Goal: Task Accomplishment & Management: Use online tool/utility

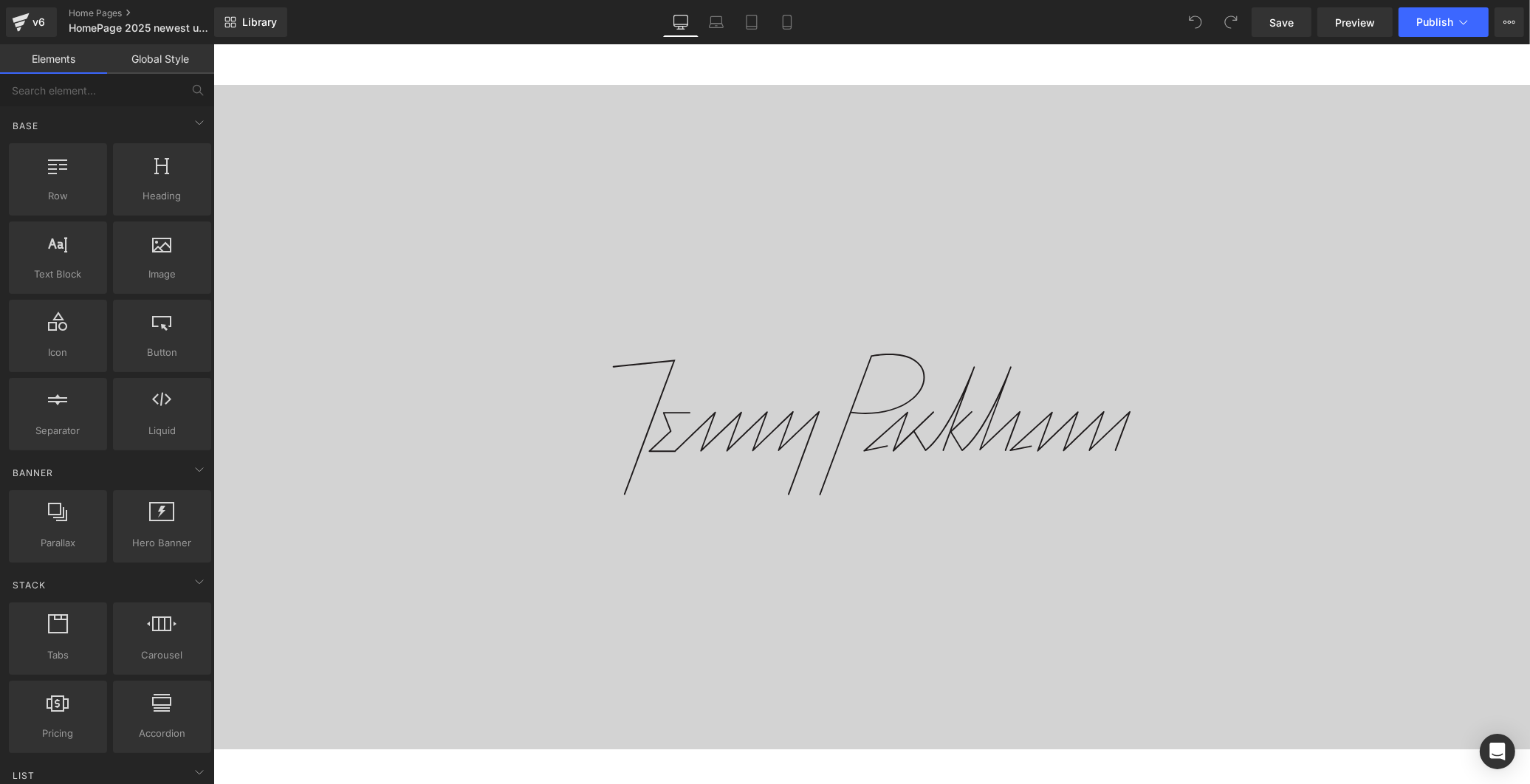
click at [795, 478] on img at bounding box center [871, 424] width 518 height 142
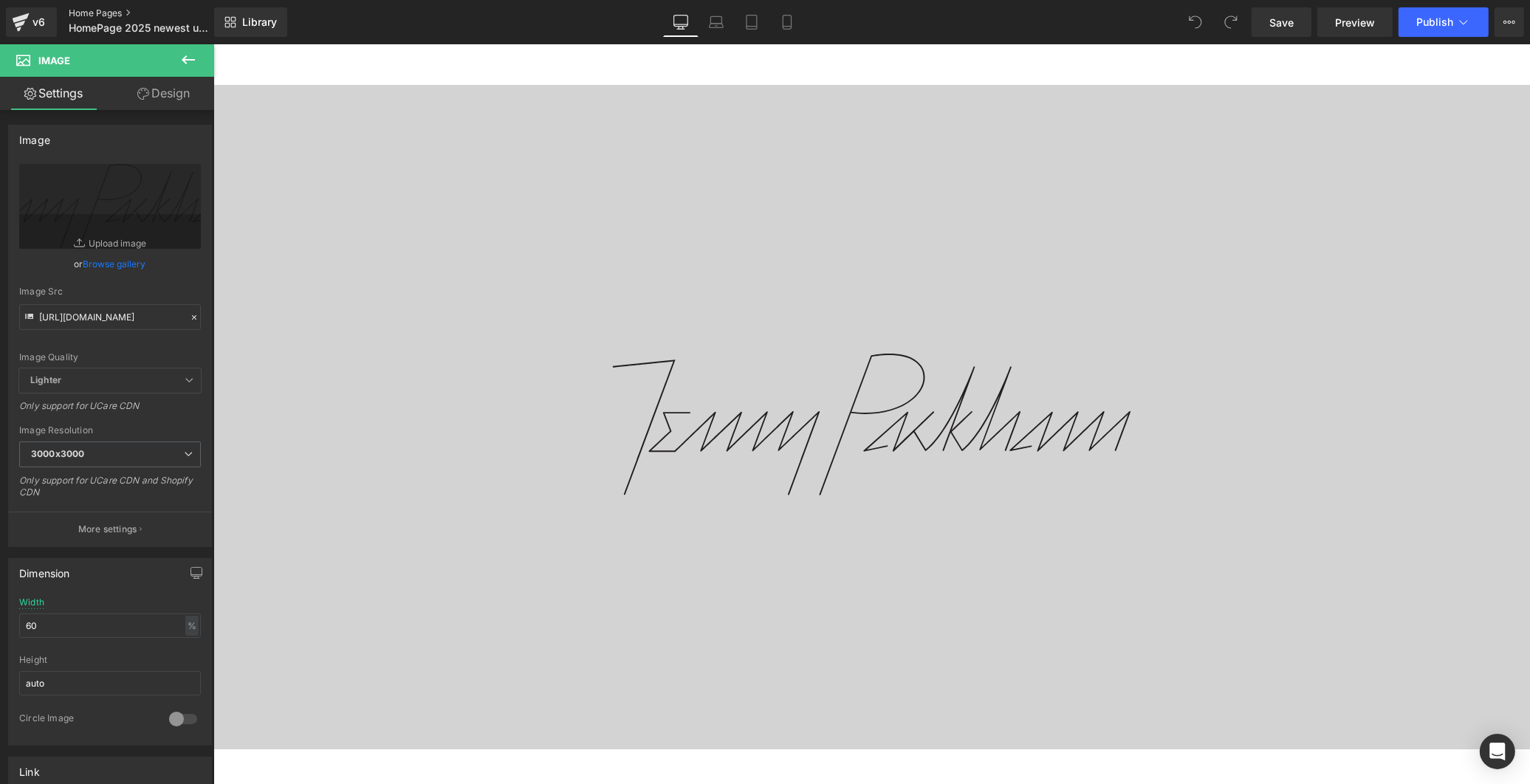
click at [84, 9] on link "Home Pages" at bounding box center [153, 13] width 170 height 12
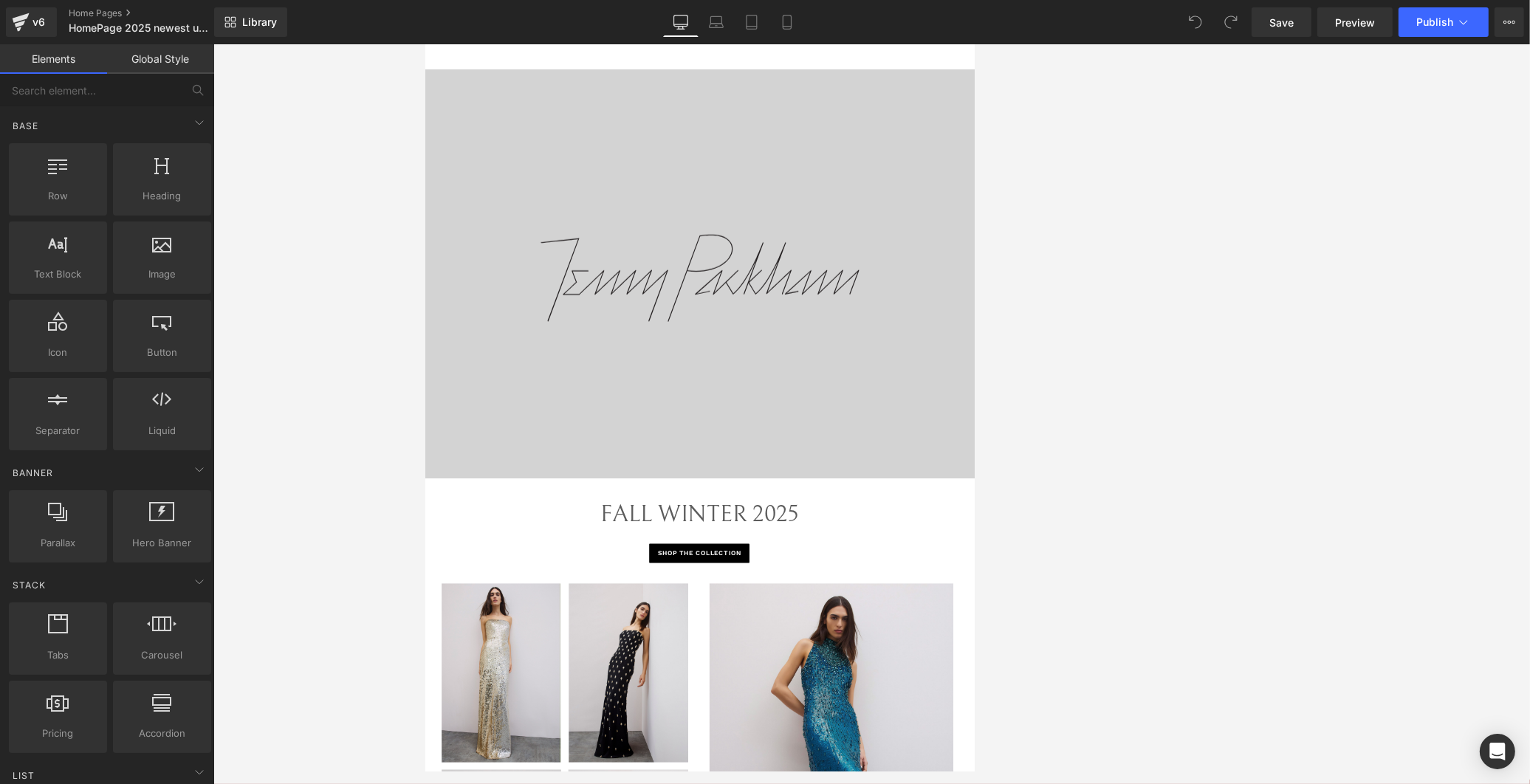
click at [1049, 193] on div at bounding box center [871, 414] width 1316 height 740
click at [793, 30] on link "Mobile" at bounding box center [786, 21] width 36 height 29
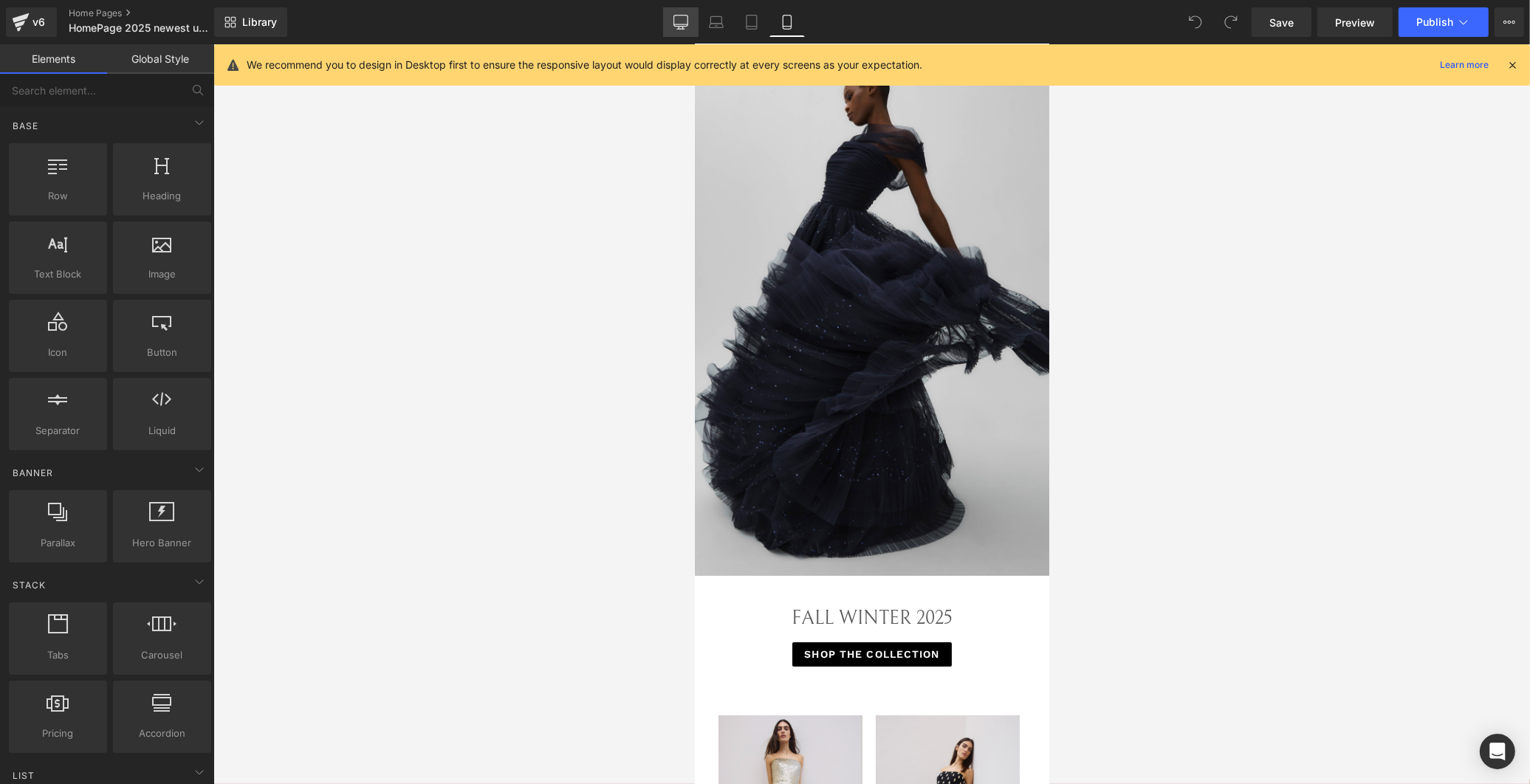
click at [684, 23] on icon at bounding box center [681, 22] width 15 height 15
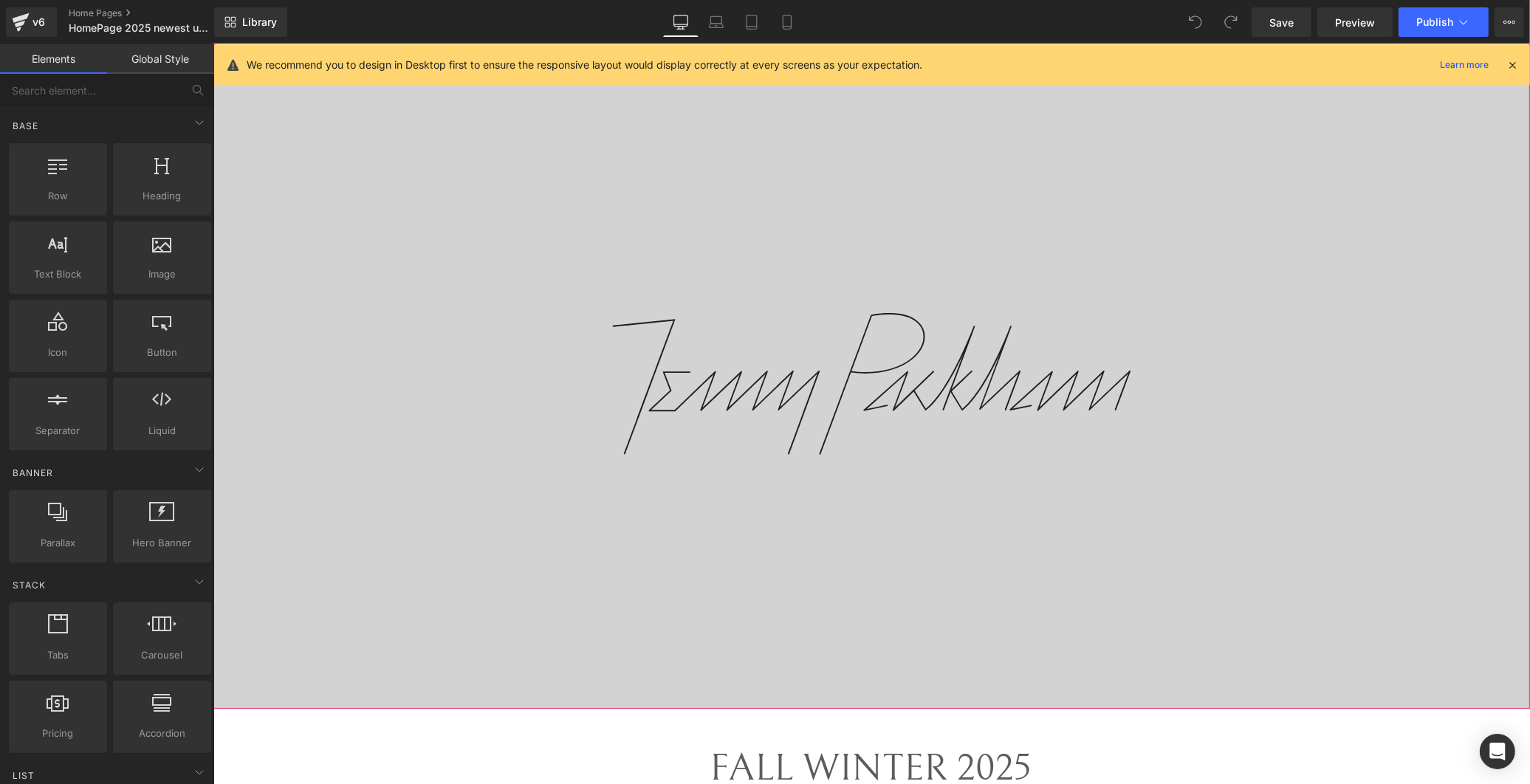
click at [1114, 202] on div at bounding box center [871, 377] width 1316 height 664
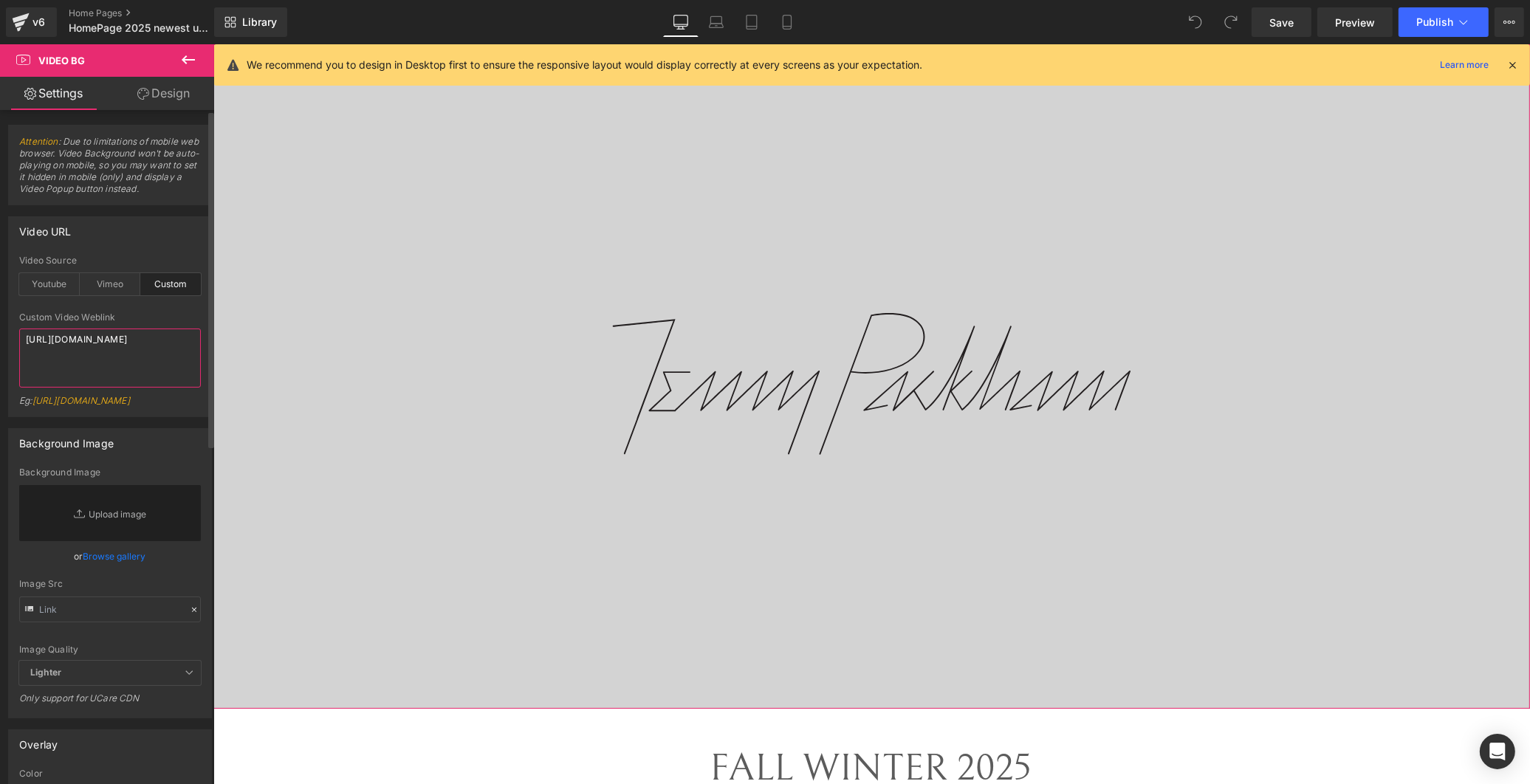
click at [110, 371] on textarea "[URL][DOMAIN_NAME]" at bounding box center [110, 358] width 182 height 59
drag, startPoint x: 112, startPoint y: 371, endPoint x: -21, endPoint y: 322, distance: 141.7
click at [0, 322] on html "You are previewing how the will restyle your page. You can not edit Elements in…" at bounding box center [765, 392] width 1530 height 784
paste textarea "1f41e3361f26452ba1727ef04e98e5ca"
type textarea "[URL][DOMAIN_NAME]"
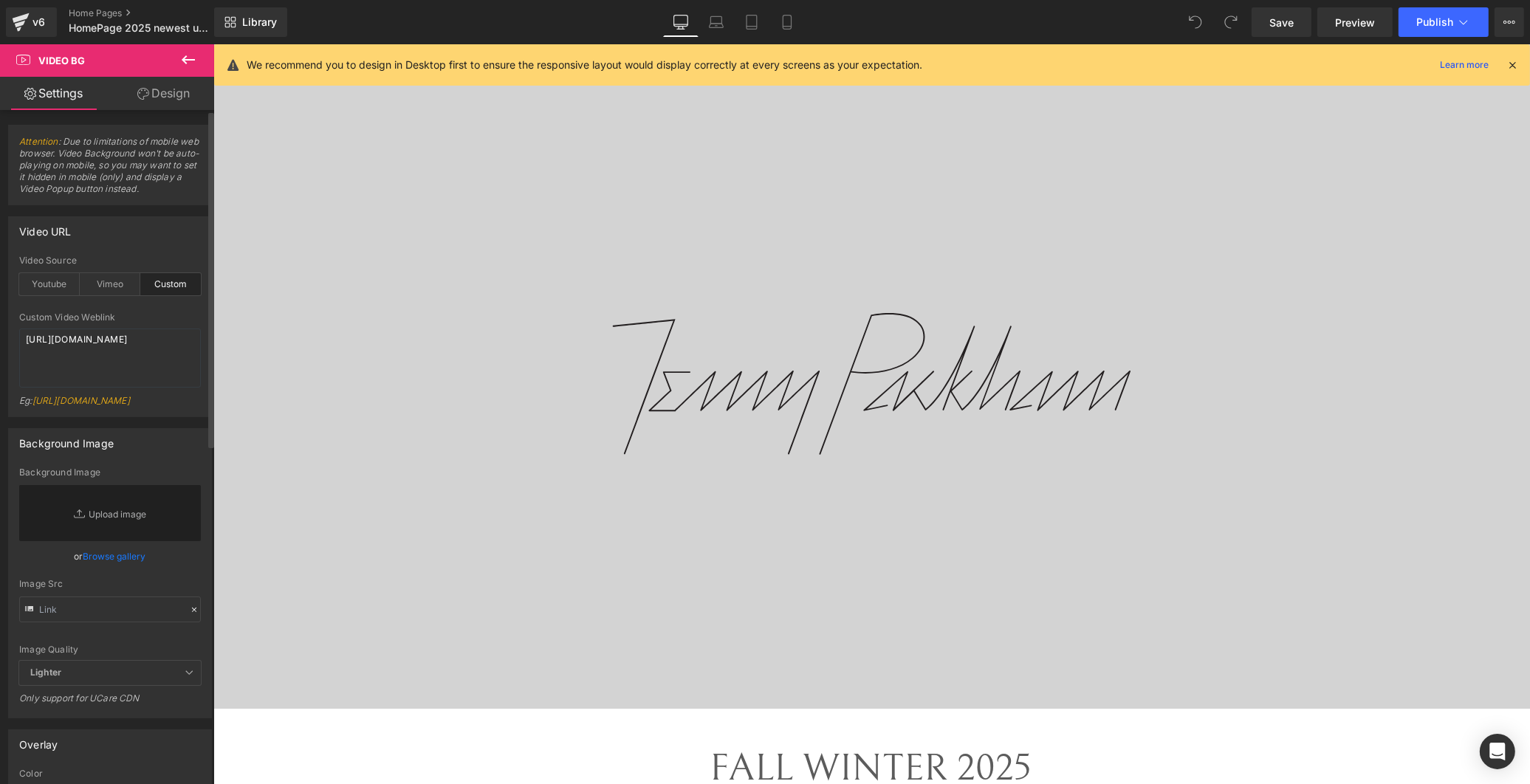
click at [149, 313] on div "Custom Video Weblink" at bounding box center [110, 317] width 182 height 10
click at [1510, 64] on icon at bounding box center [1512, 64] width 14 height 14
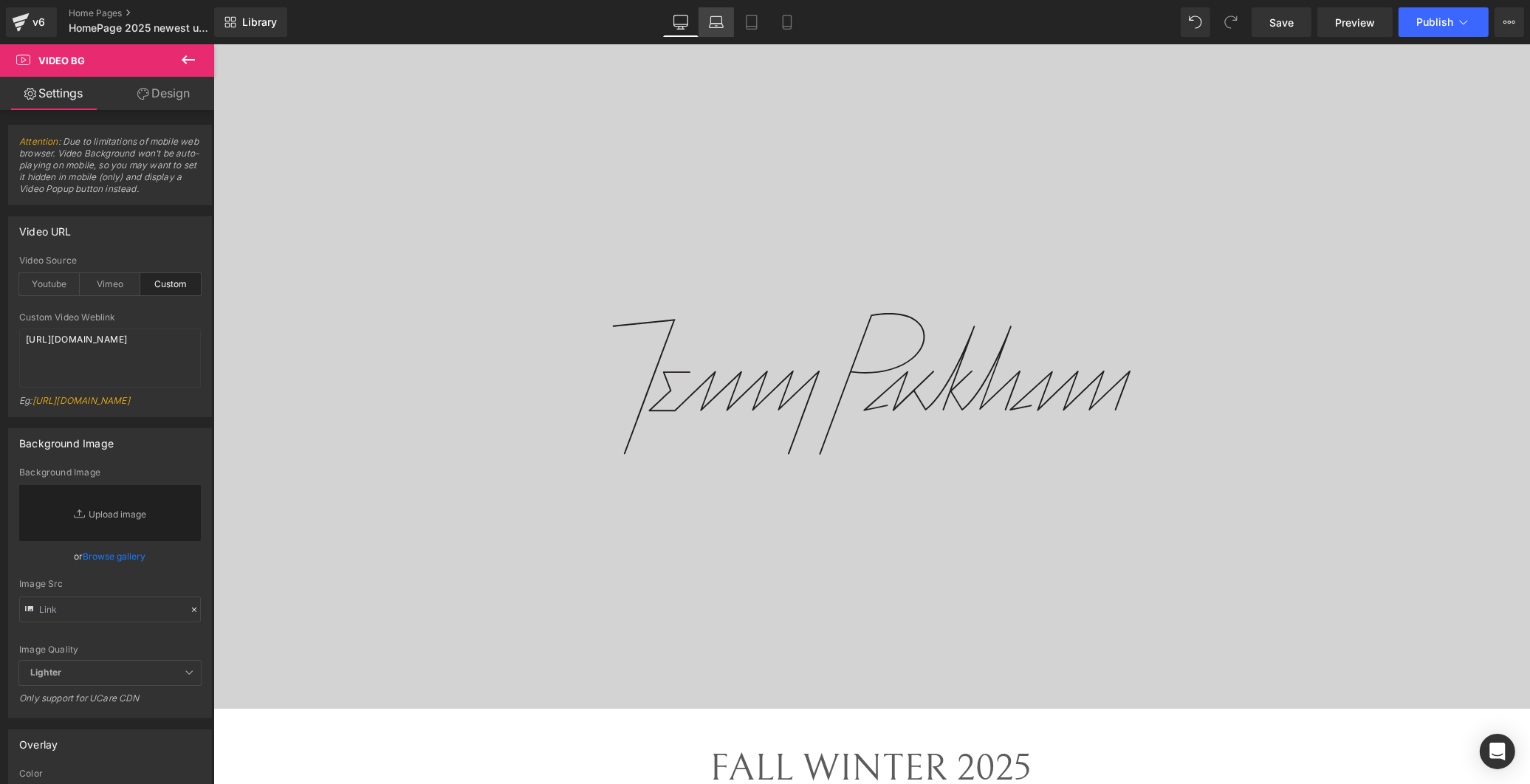
click at [714, 17] on icon at bounding box center [716, 22] width 15 height 15
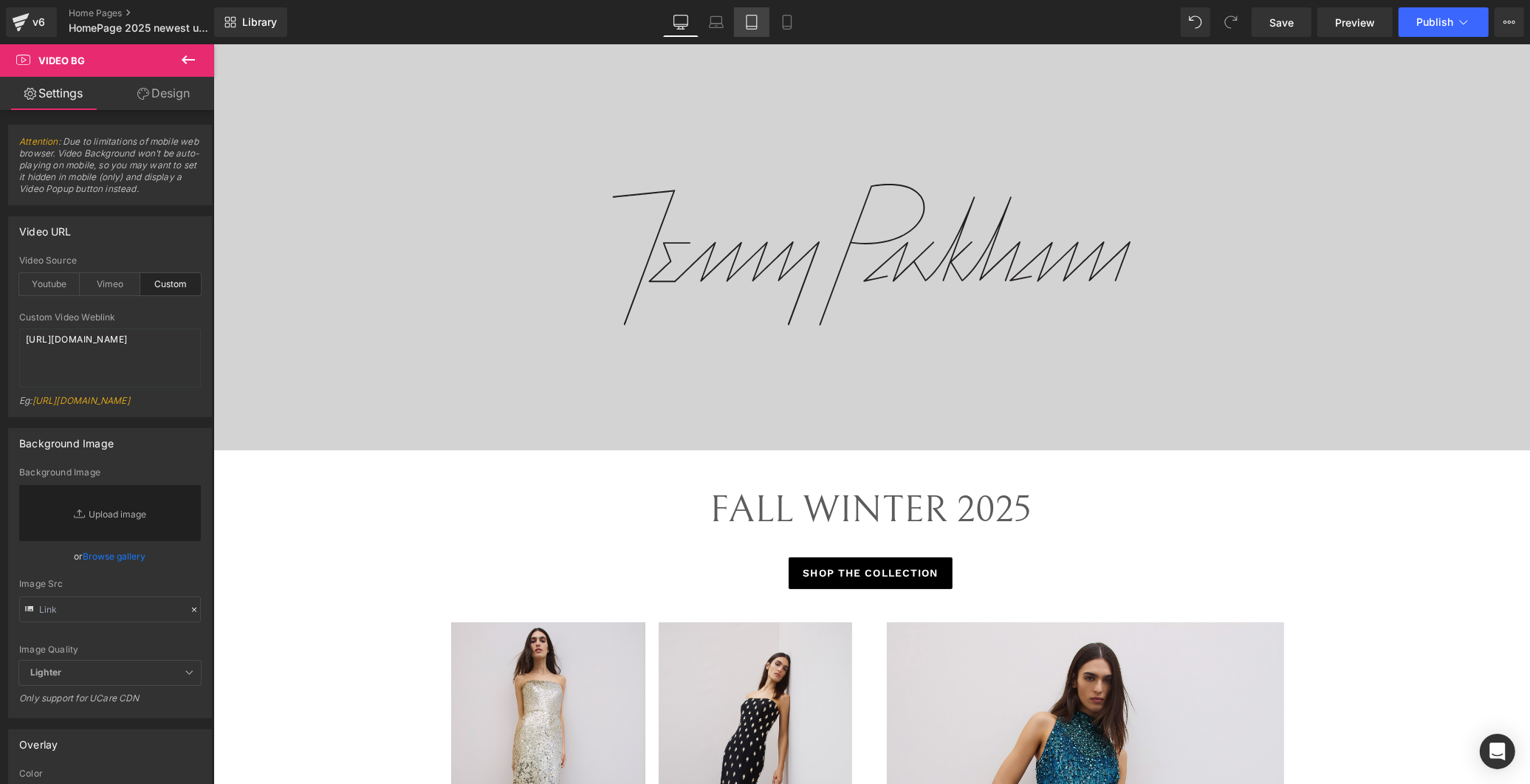
scroll to position [0, 0]
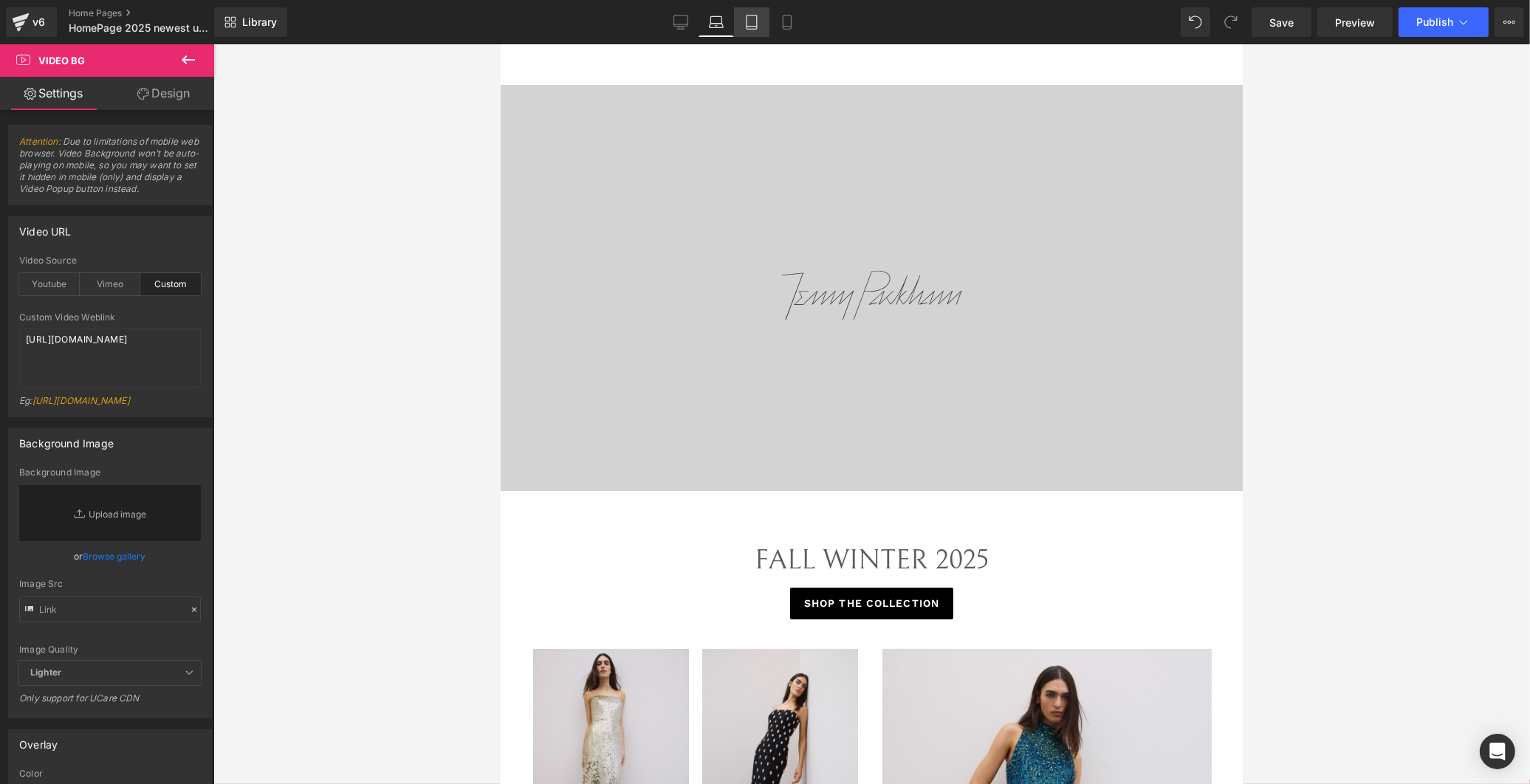
drag, startPoint x: 744, startPoint y: 23, endPoint x: 763, endPoint y: 25, distance: 19.1
click at [746, 23] on icon at bounding box center [751, 22] width 15 height 15
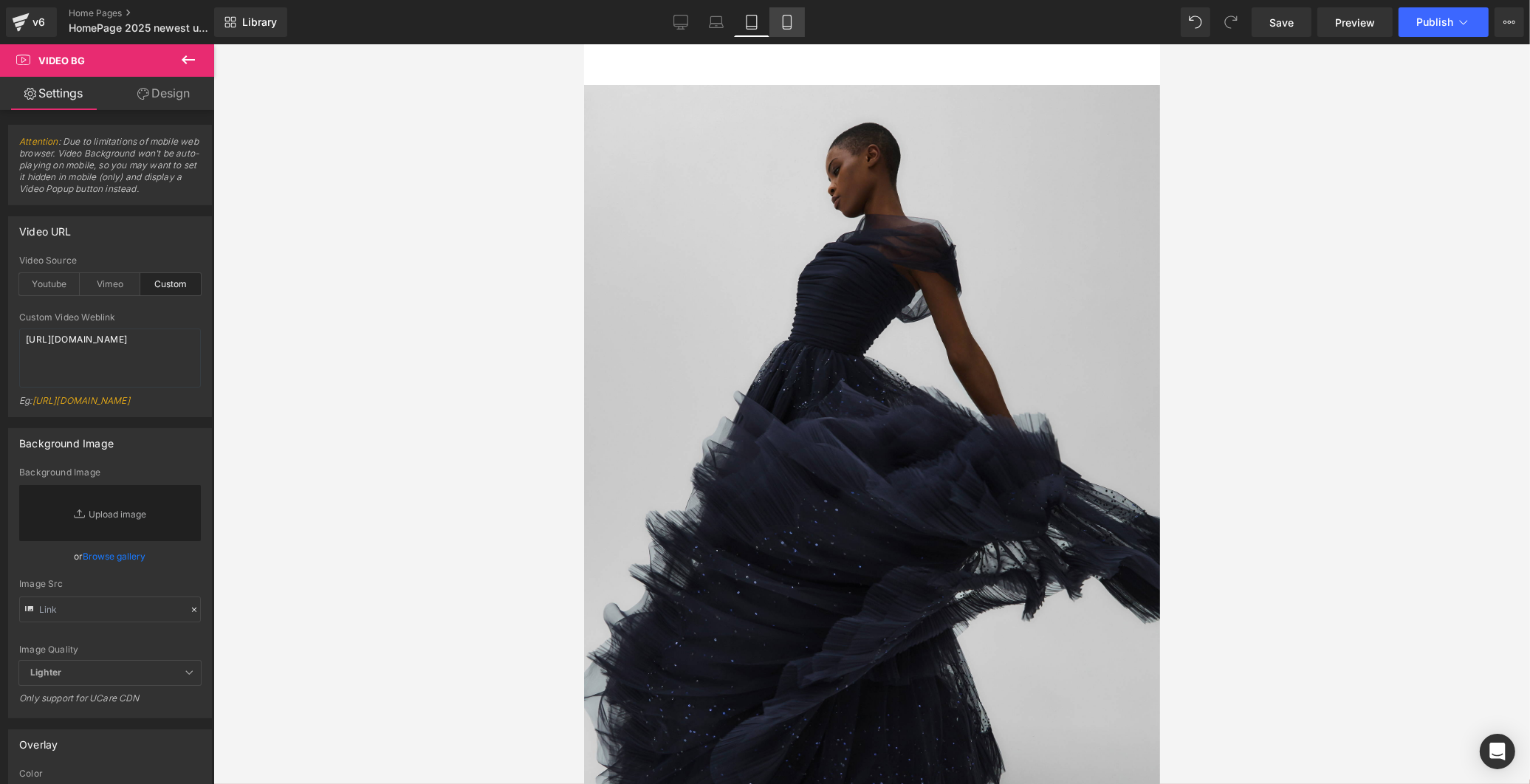
click at [784, 26] on icon at bounding box center [786, 26] width 8 height 0
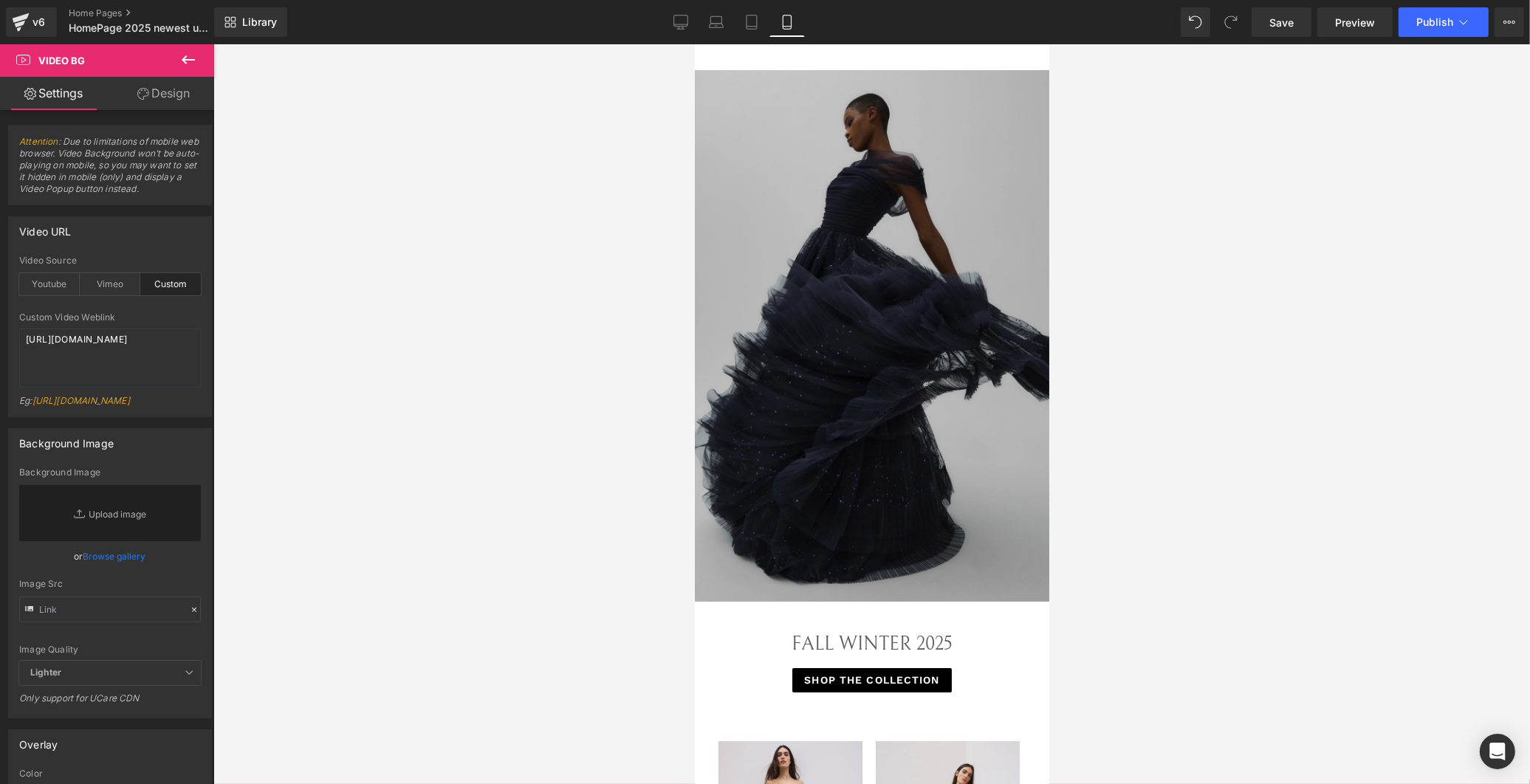
click at [851, 291] on img at bounding box center [871, 335] width 354 height 531
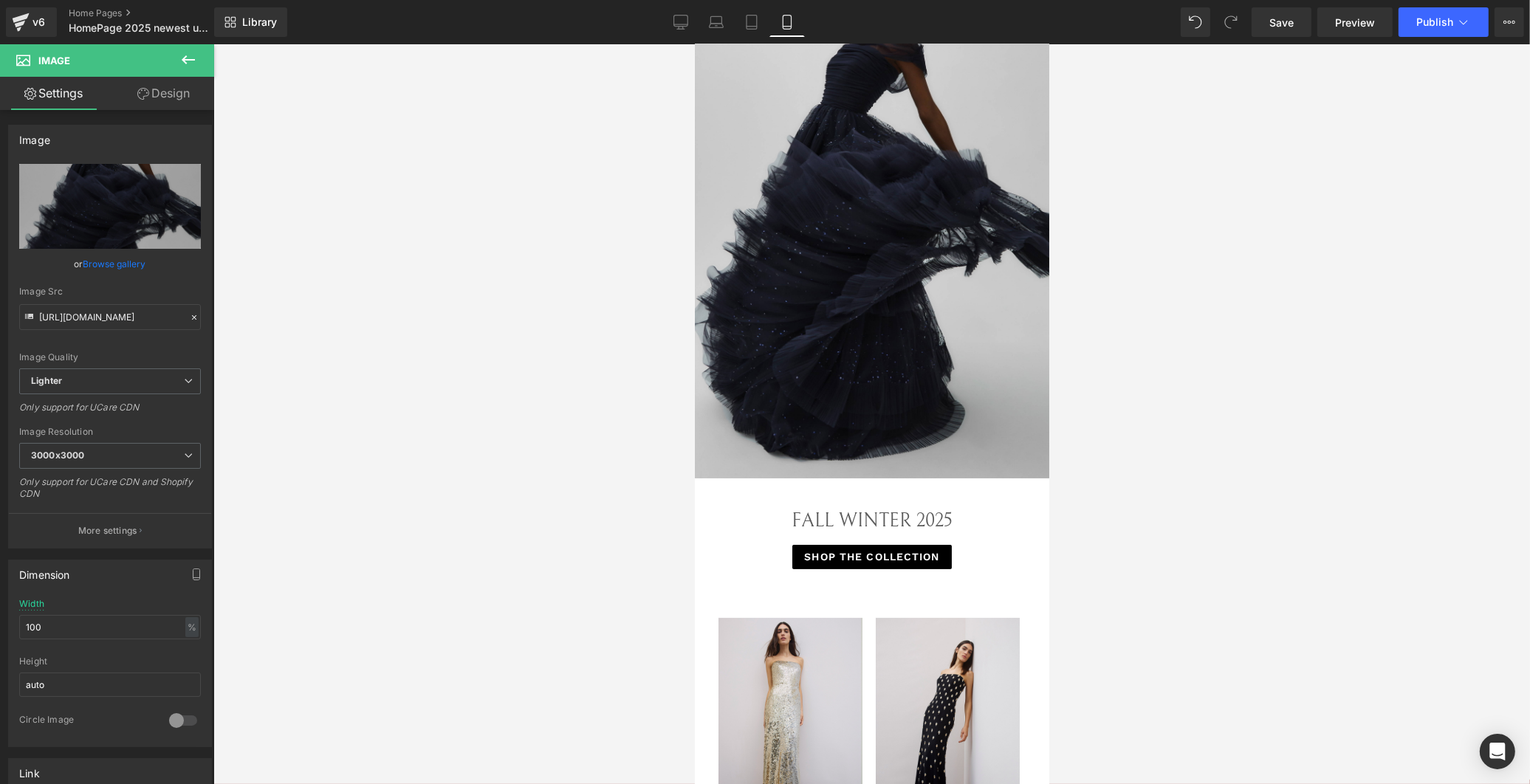
scroll to position [164, 0]
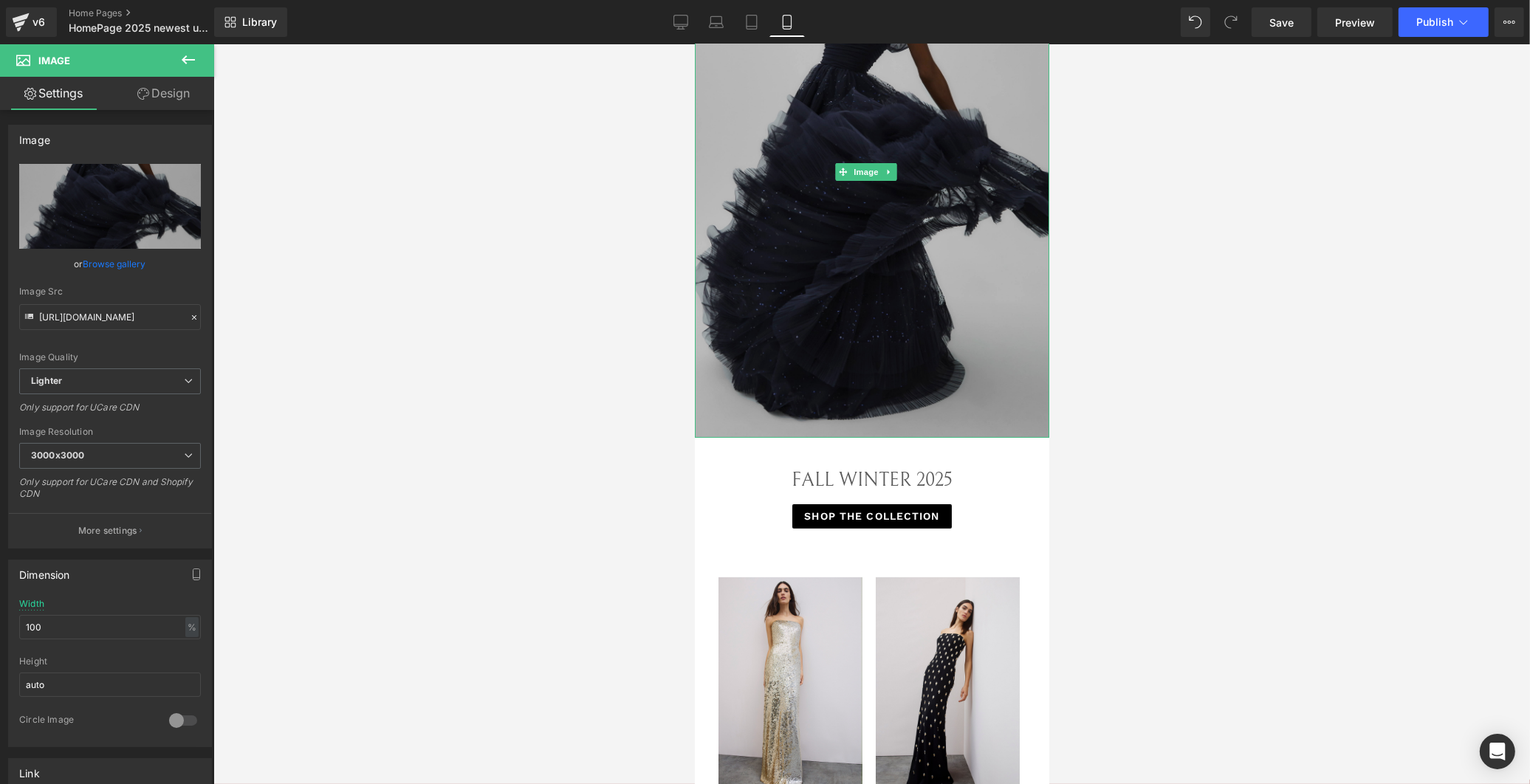
click at [903, 342] on img at bounding box center [871, 172] width 354 height 531
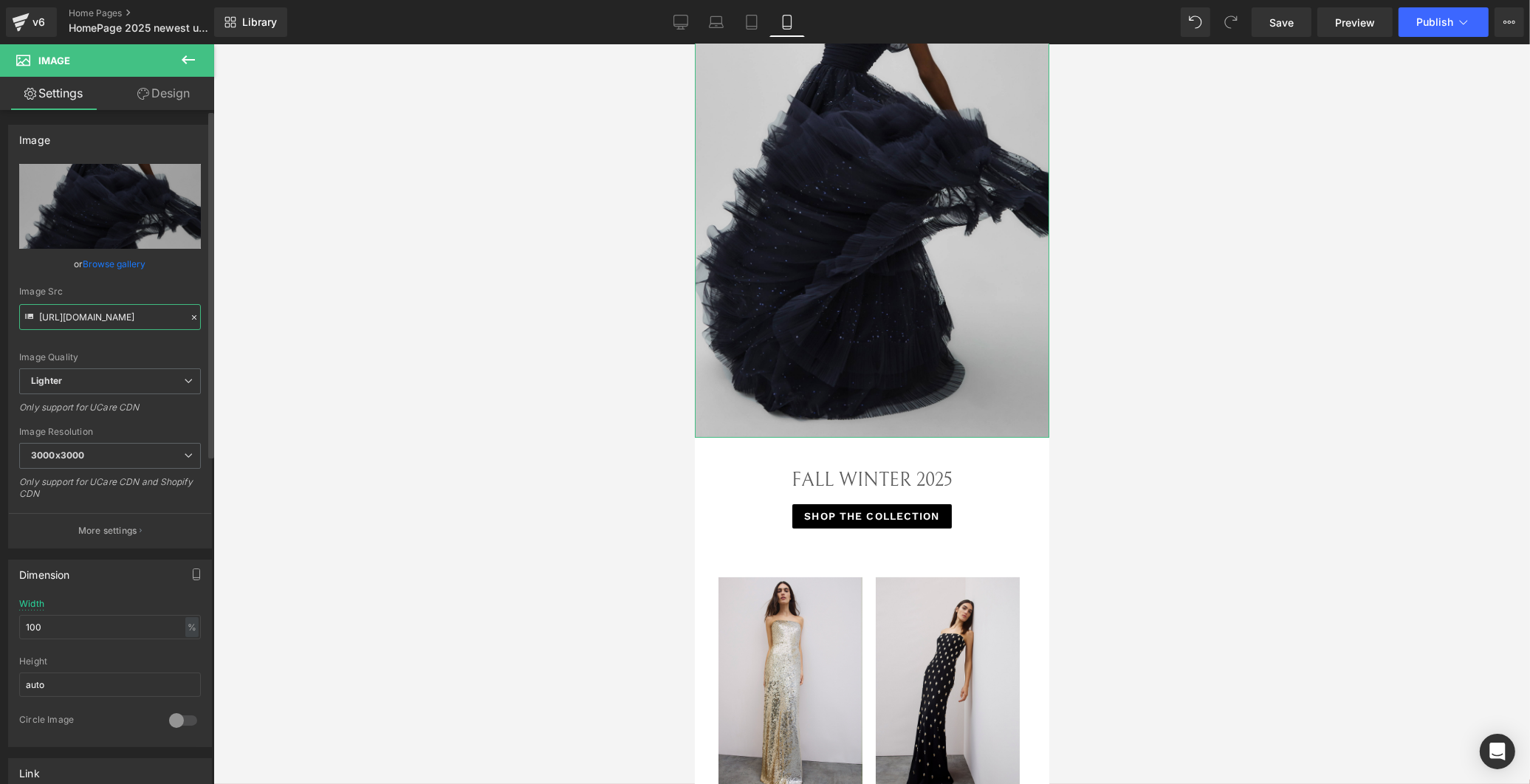
click at [106, 315] on input "[URL][DOMAIN_NAME]" at bounding box center [110, 317] width 182 height 26
click at [152, 292] on div "Image Src" at bounding box center [110, 292] width 182 height 10
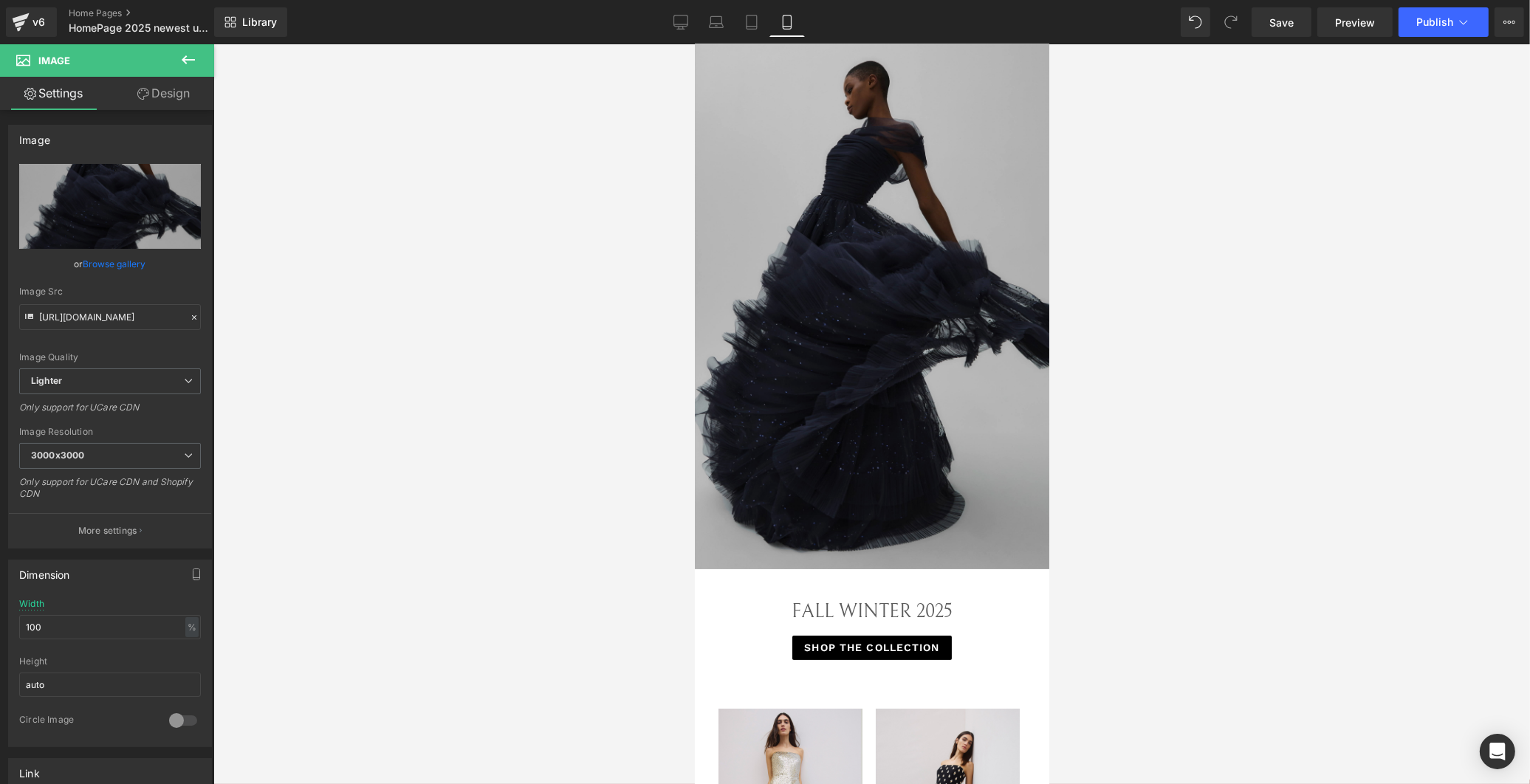
scroll to position [0, 0]
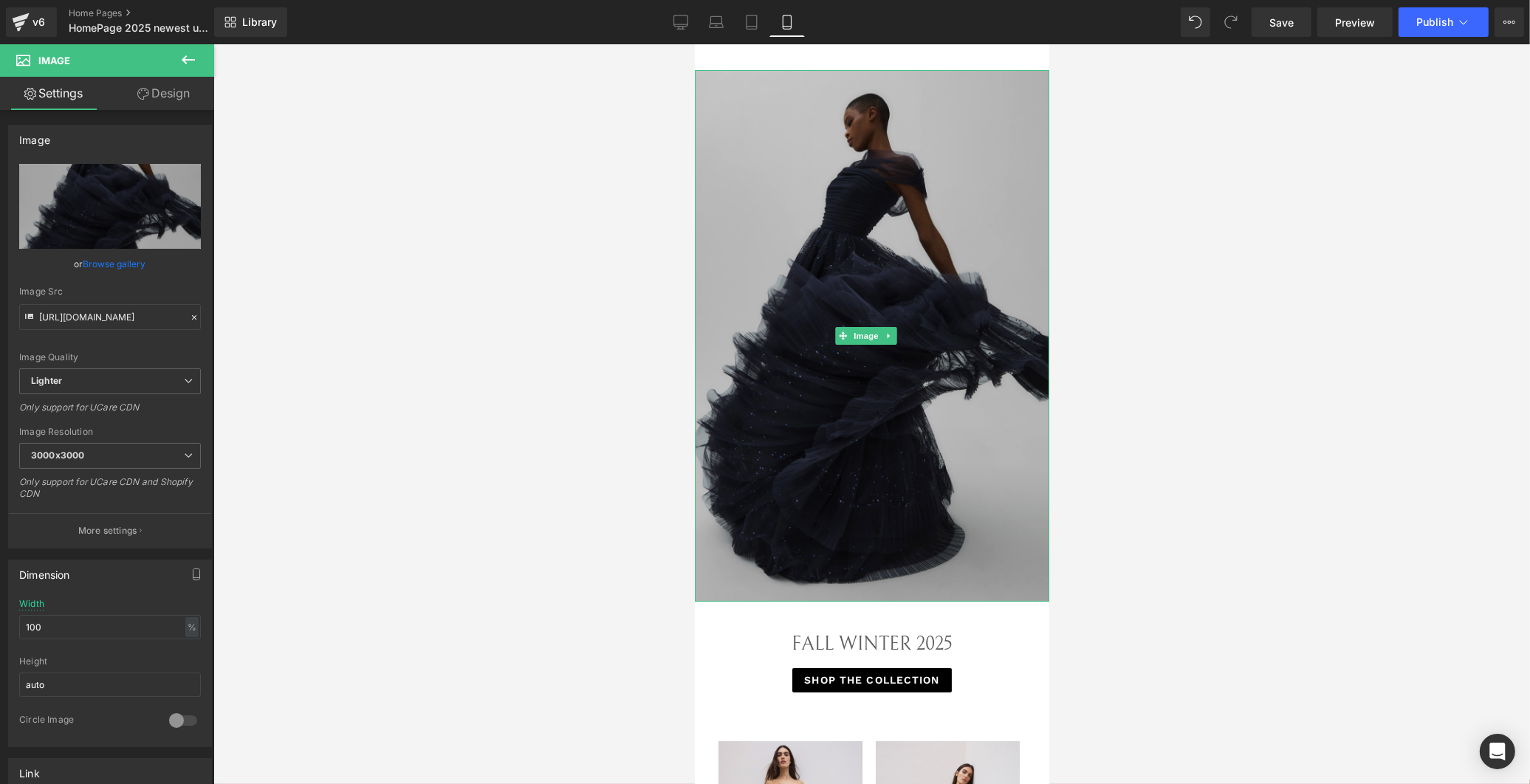
click at [858, 353] on img at bounding box center [871, 335] width 354 height 531
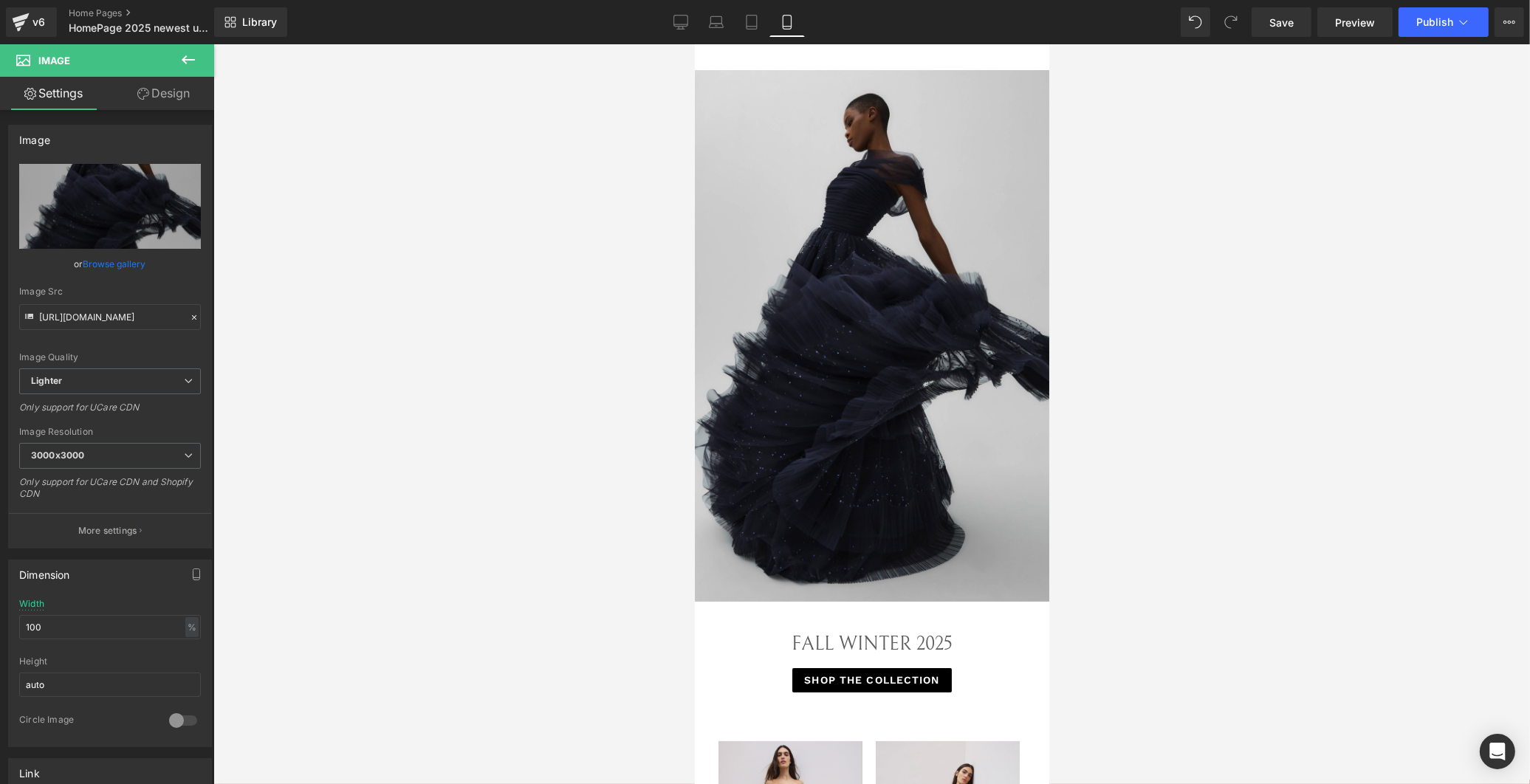
click at [85, 6] on div "v6 Home Pages HomePage 2025 newest update" at bounding box center [106, 22] width 214 height 44
click at [83, 10] on link "Home Pages" at bounding box center [153, 13] width 170 height 12
click at [1292, 22] on span "Save" at bounding box center [1281, 23] width 25 height 16
click at [75, 15] on link "Home Pages" at bounding box center [153, 13] width 170 height 12
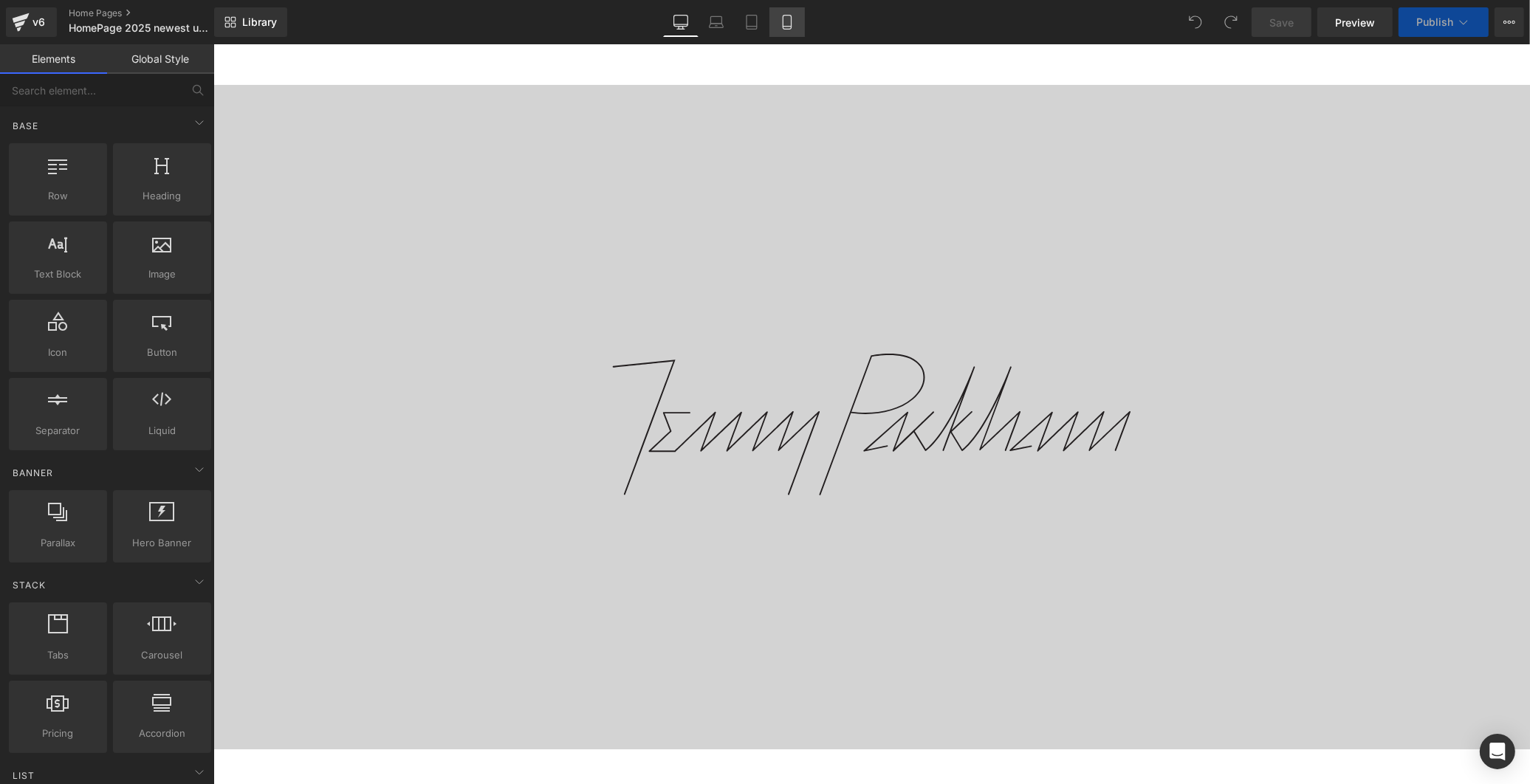
click at [788, 20] on icon at bounding box center [786, 22] width 15 height 15
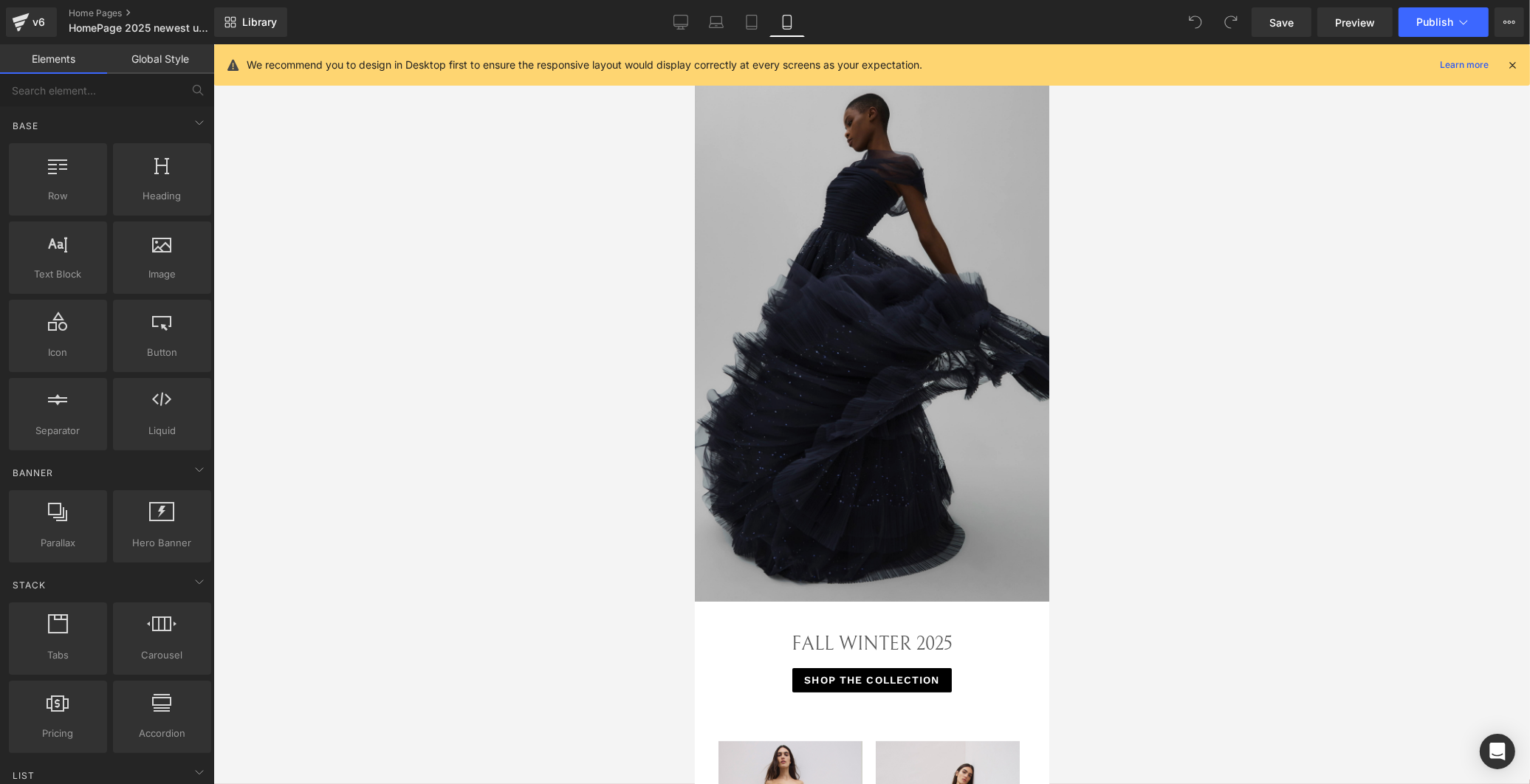
click at [852, 283] on img at bounding box center [871, 335] width 354 height 531
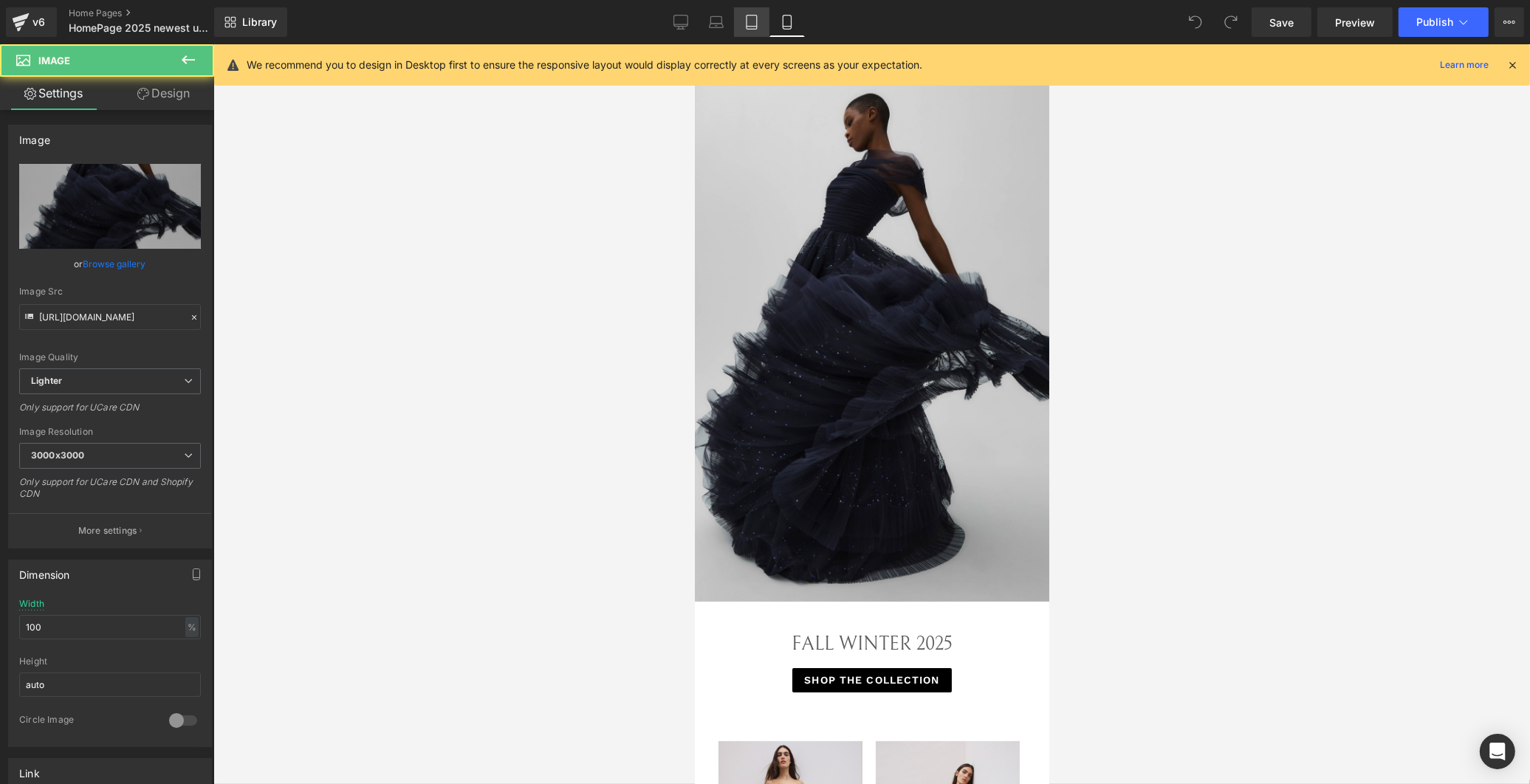
click at [743, 19] on link "Tablet" at bounding box center [751, 21] width 36 height 29
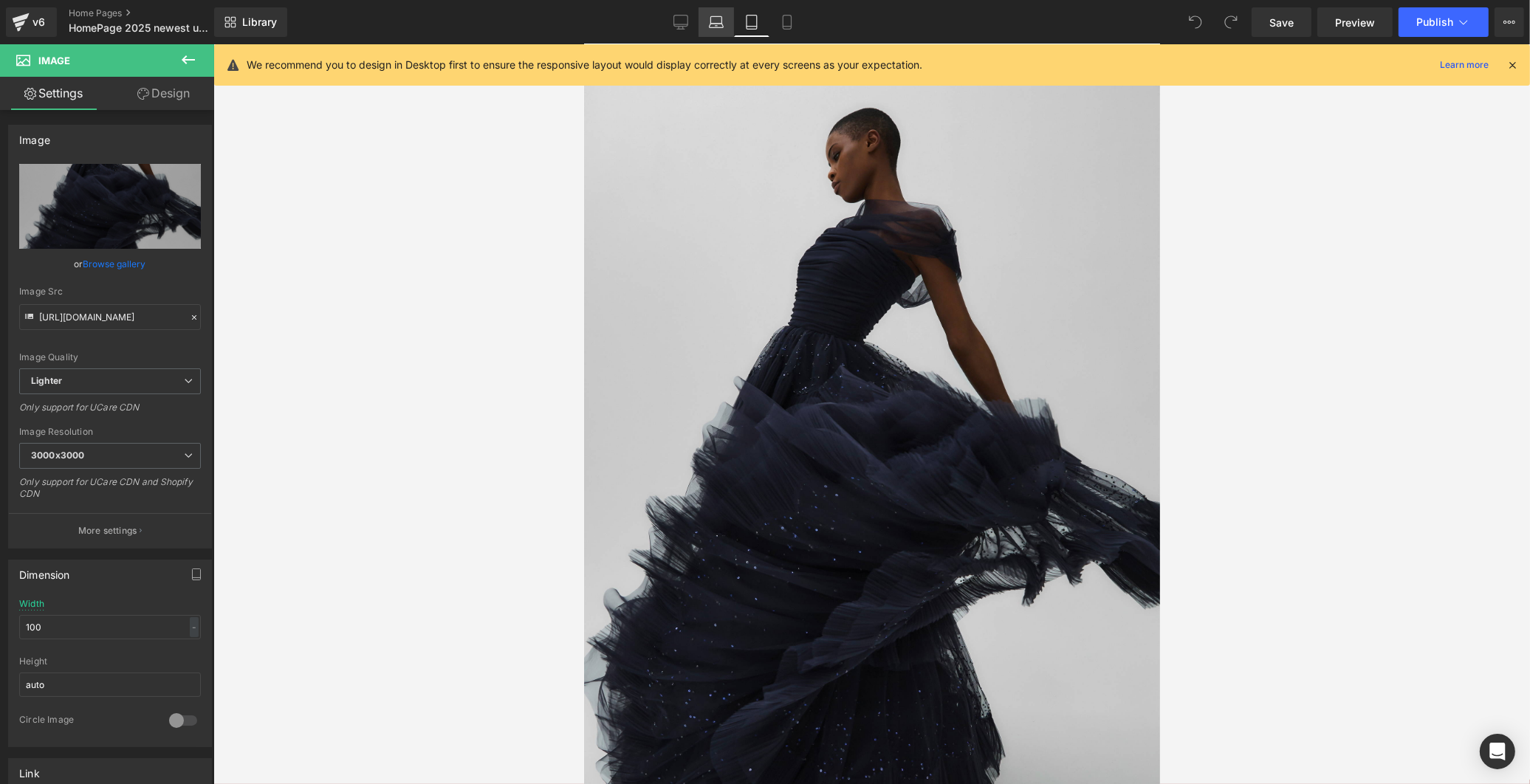
click at [717, 22] on icon at bounding box center [716, 22] width 15 height 15
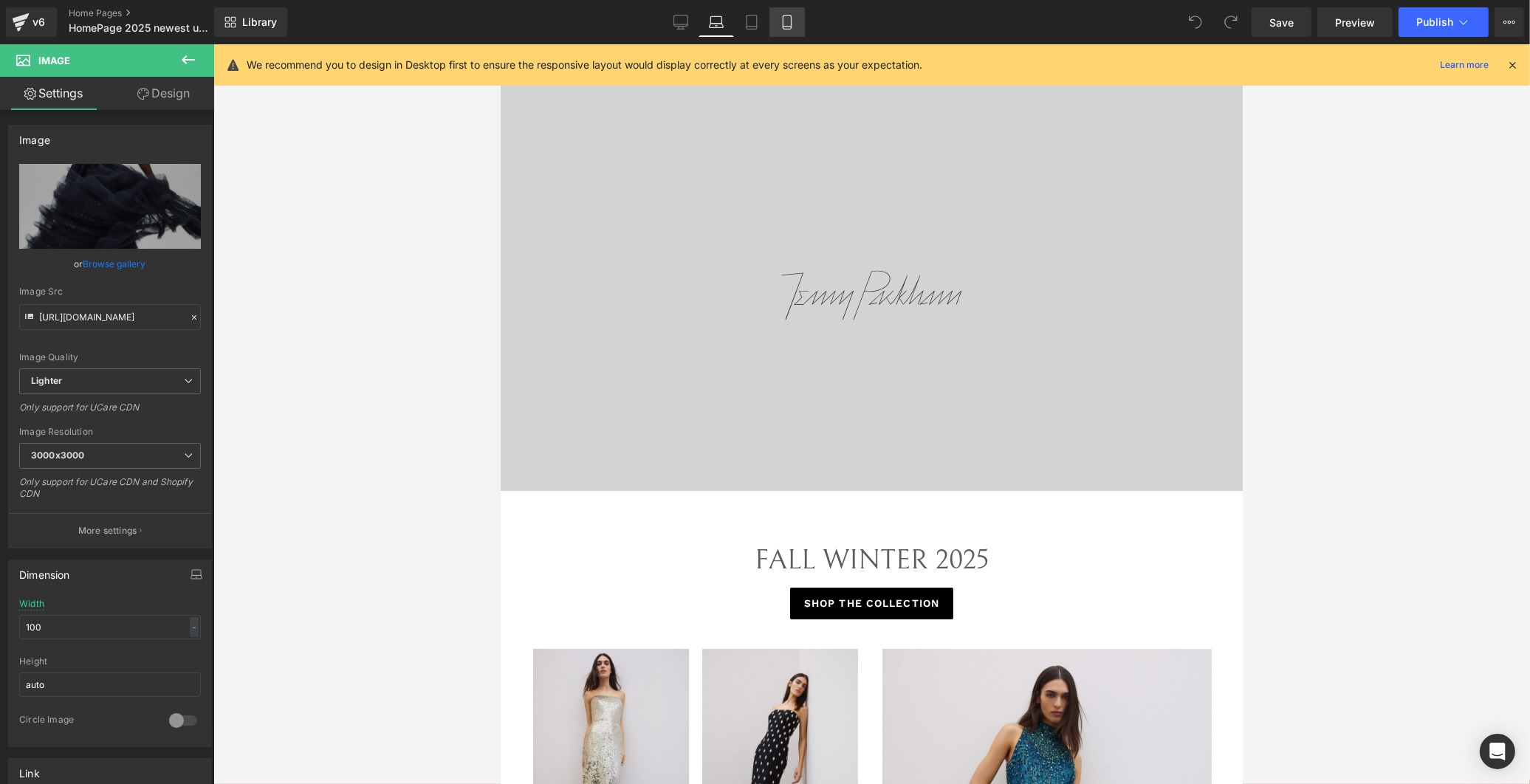
click at [787, 17] on icon at bounding box center [786, 22] width 15 height 15
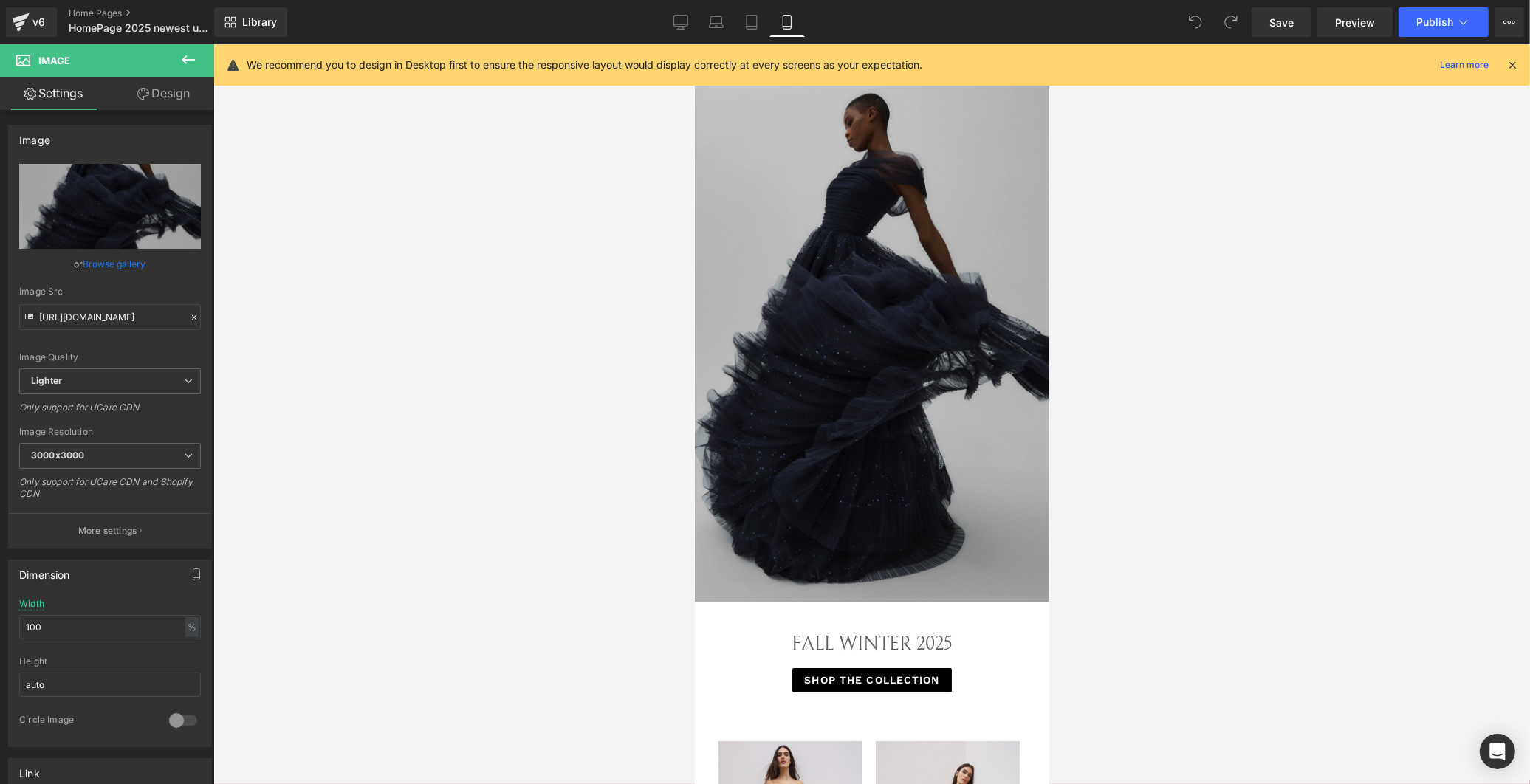
click at [879, 283] on img at bounding box center [871, 335] width 354 height 531
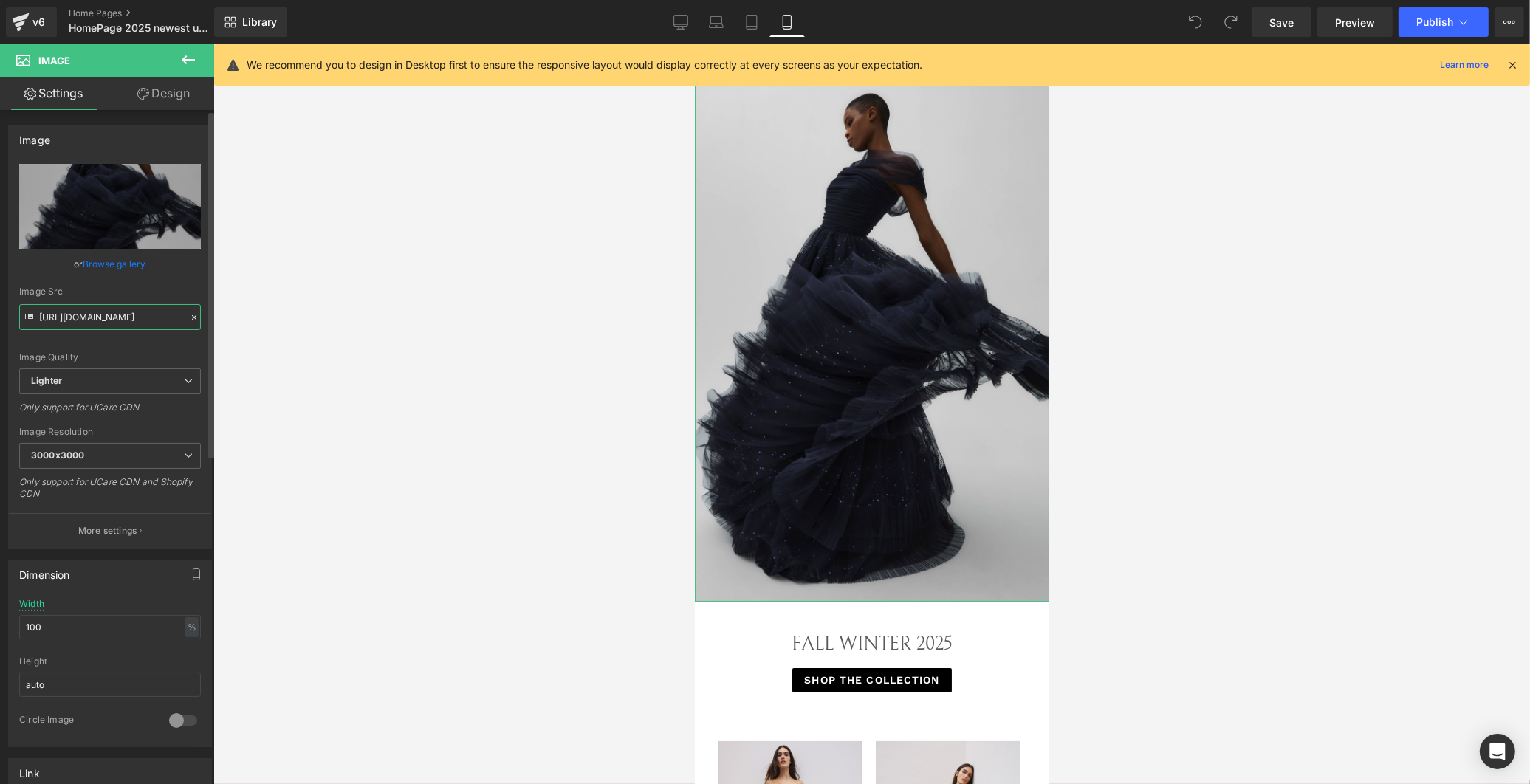
click at [98, 311] on input "[URL][DOMAIN_NAME]" at bounding box center [110, 317] width 182 height 26
click at [102, 311] on input "[URL][DOMAIN_NAME]" at bounding box center [110, 317] width 182 height 26
paste input "cdn.shopify.com/s/files/1/0749/1410/3586/files/16._Foxglove_-_ZCD153L.jpg?v=175…"
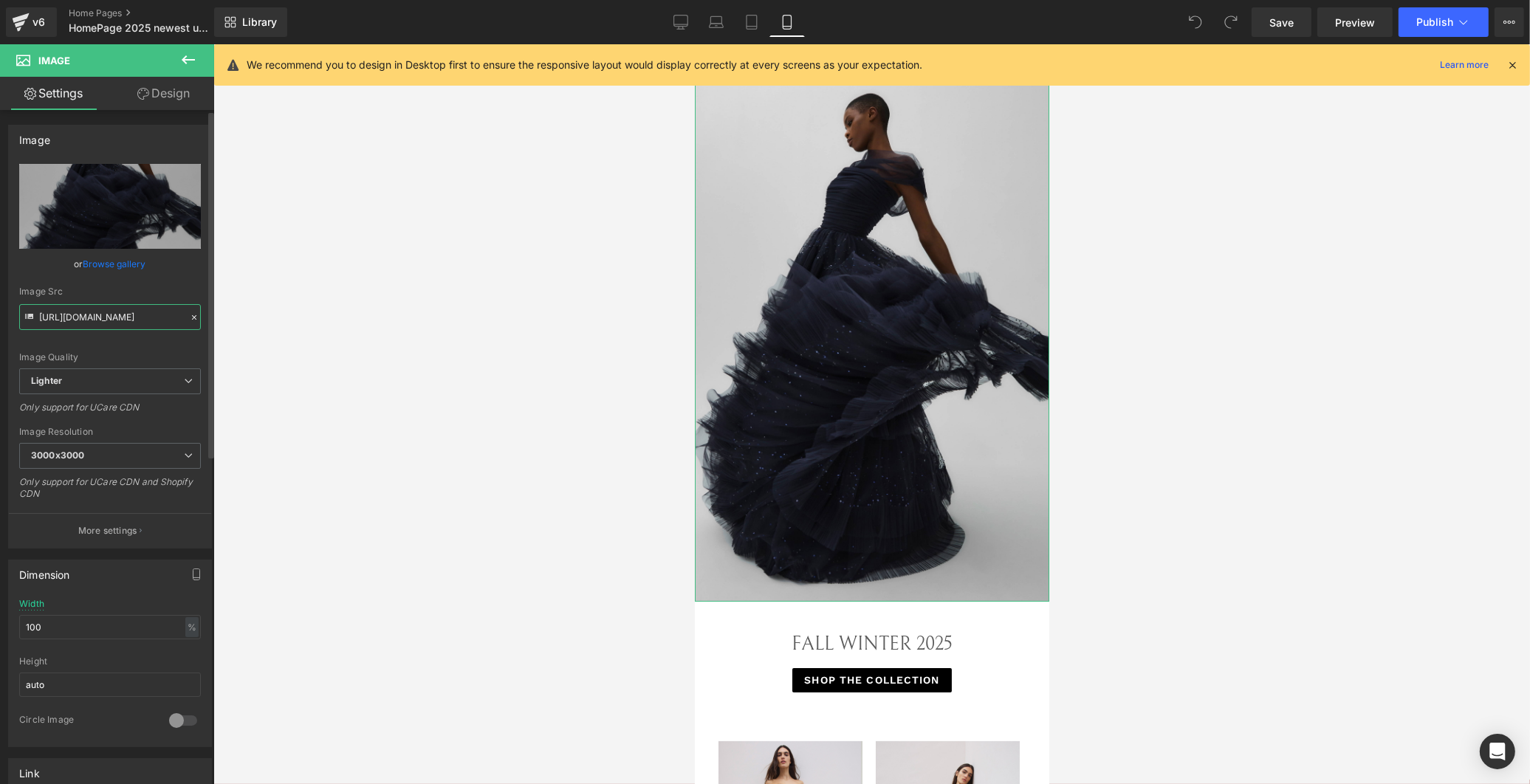
scroll to position [0, 276]
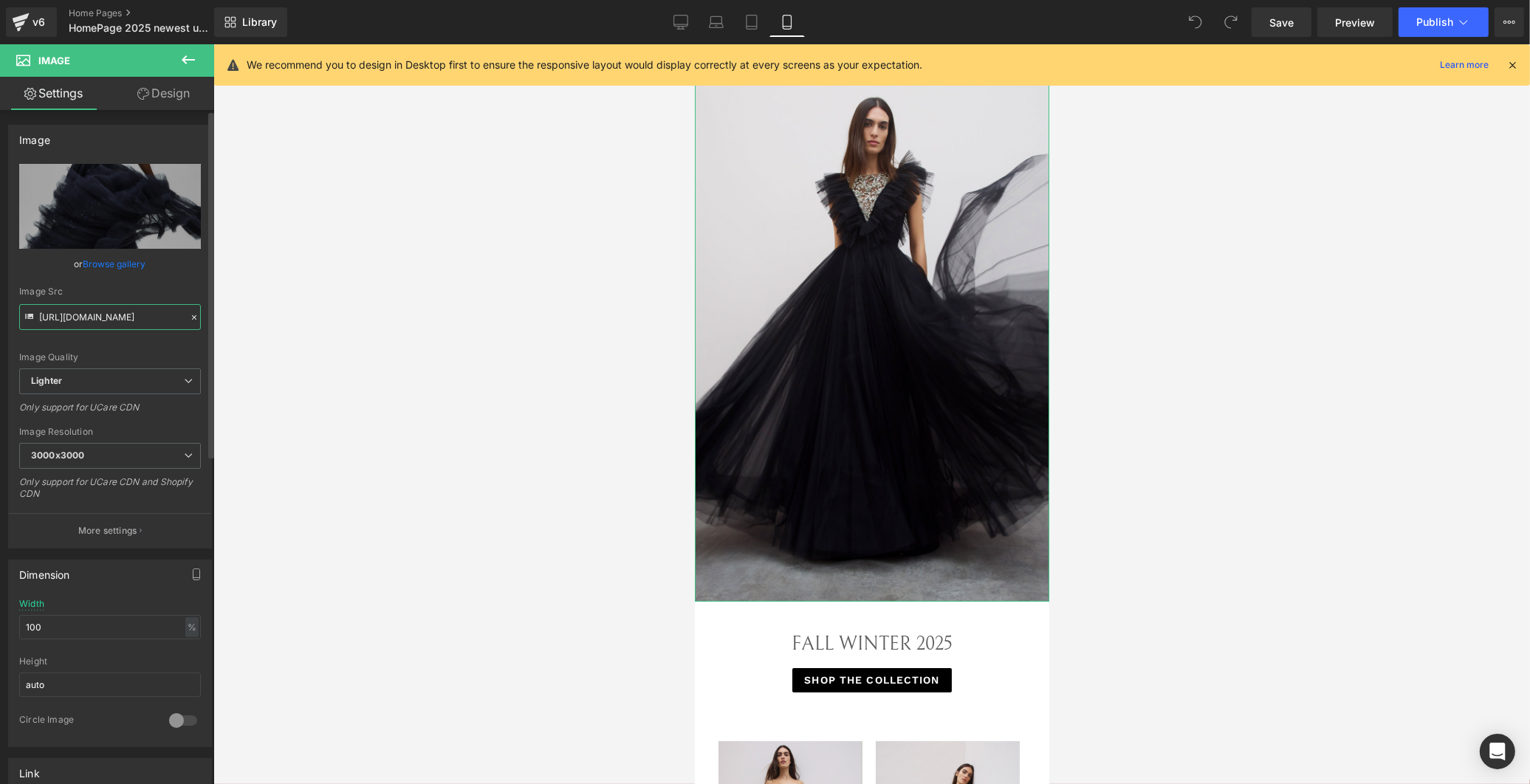
type input "https://cdn.shopify.com/s/files/1/0749/1410/3586/files/16._Foxglove_-_ZCD153L.j…"
click at [141, 281] on div "Image Quality Lighter Lightest Lighter Lighter Lightest Only support for UCare …" at bounding box center [110, 265] width 182 height 204
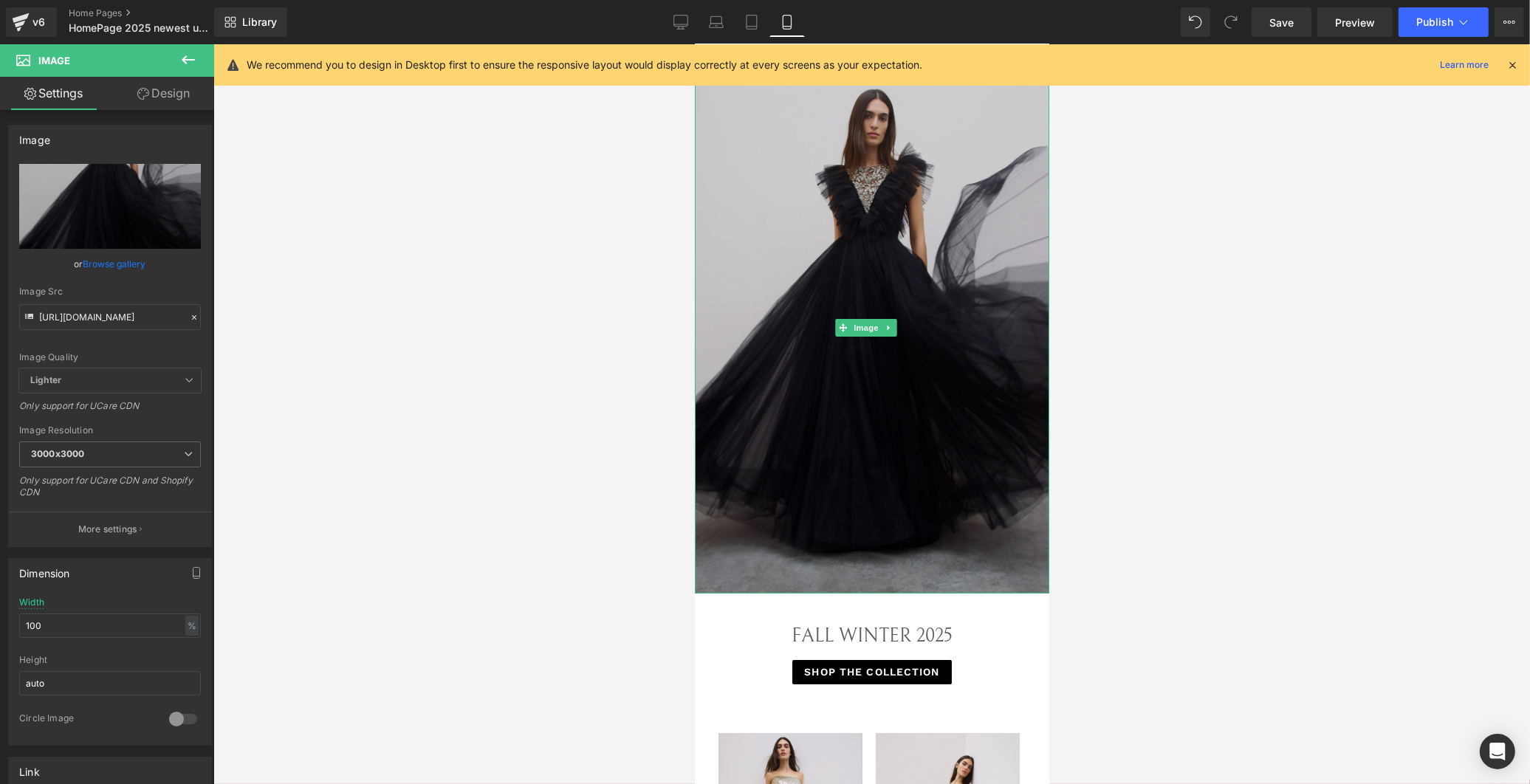
scroll to position [0, 0]
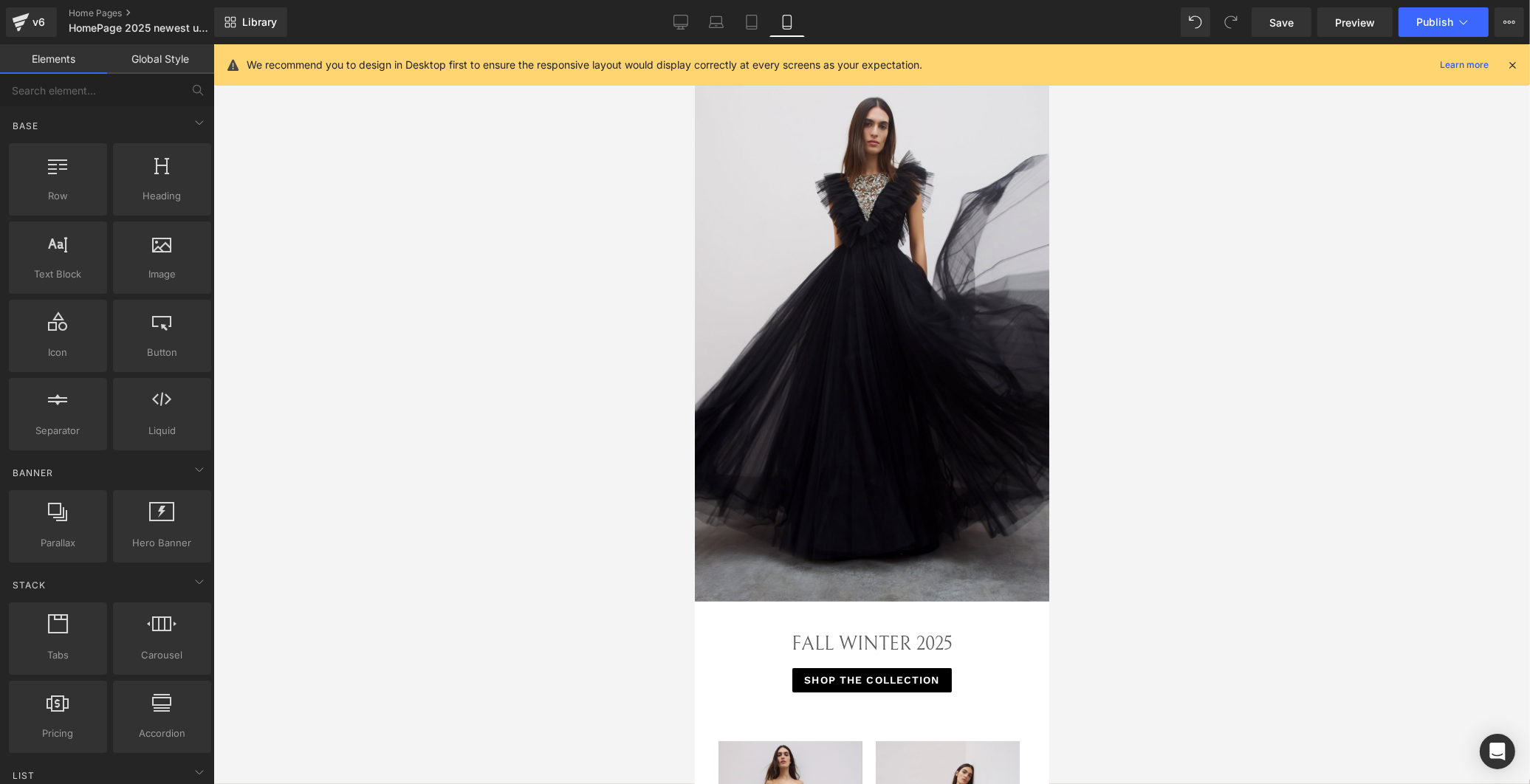
click at [1200, 180] on div at bounding box center [871, 414] width 1316 height 740
click at [1340, 17] on span "Preview" at bounding box center [1354, 23] width 40 height 16
click at [1273, 23] on span "Save" at bounding box center [1281, 23] width 25 height 16
click at [693, 19] on link "Desktop" at bounding box center [681, 21] width 36 height 29
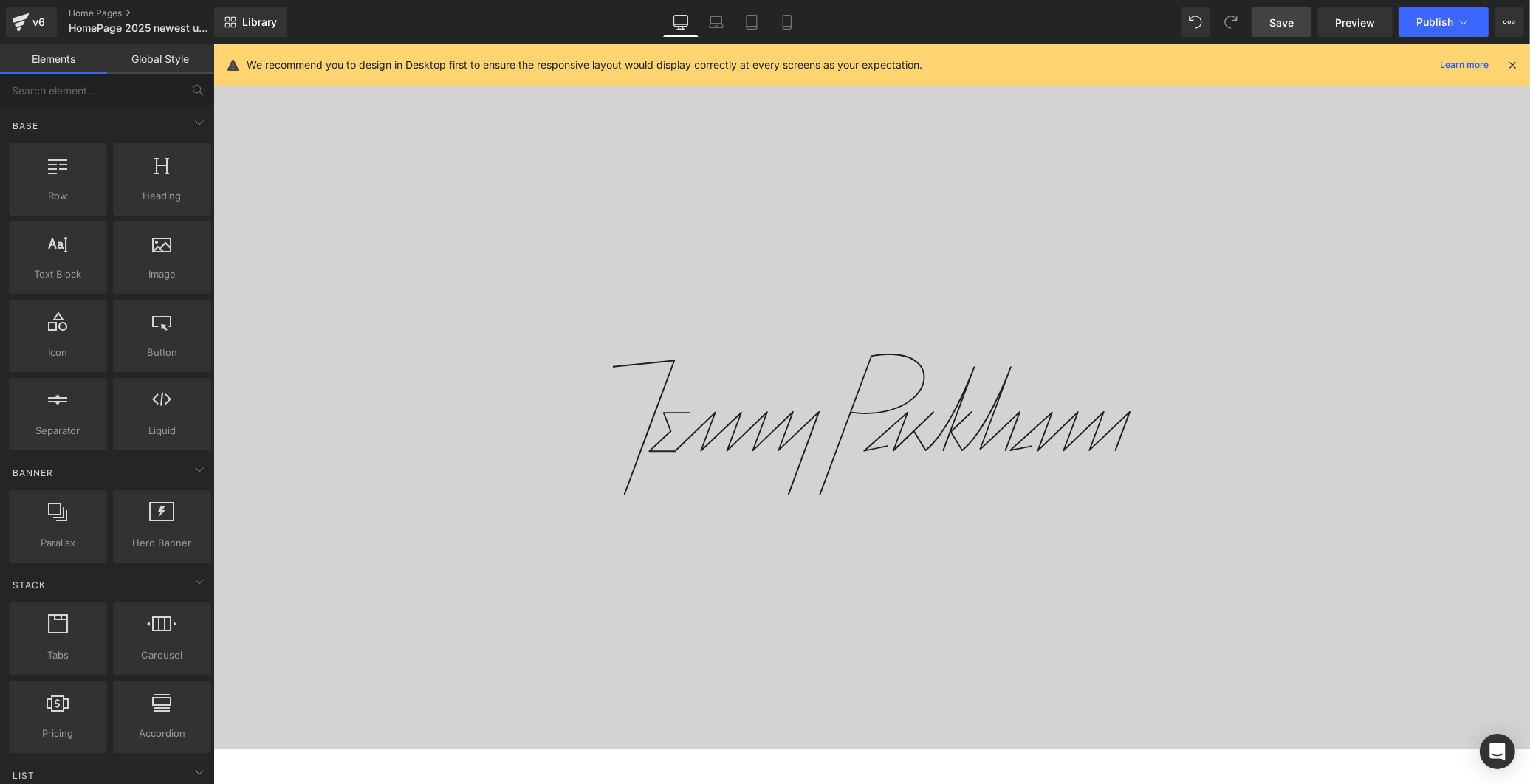
scroll to position [41, 0]
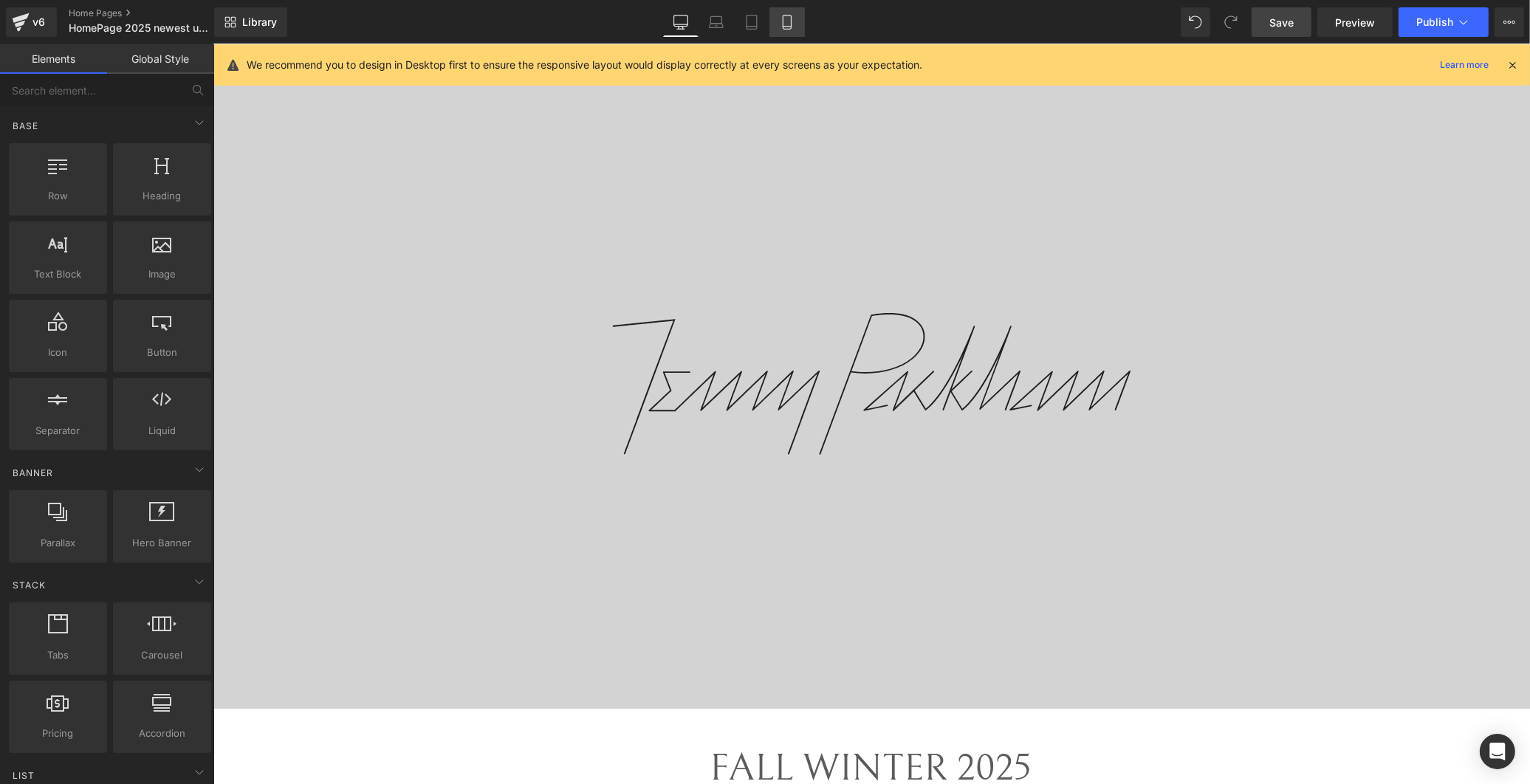
click at [788, 8] on link "Mobile" at bounding box center [786, 21] width 36 height 29
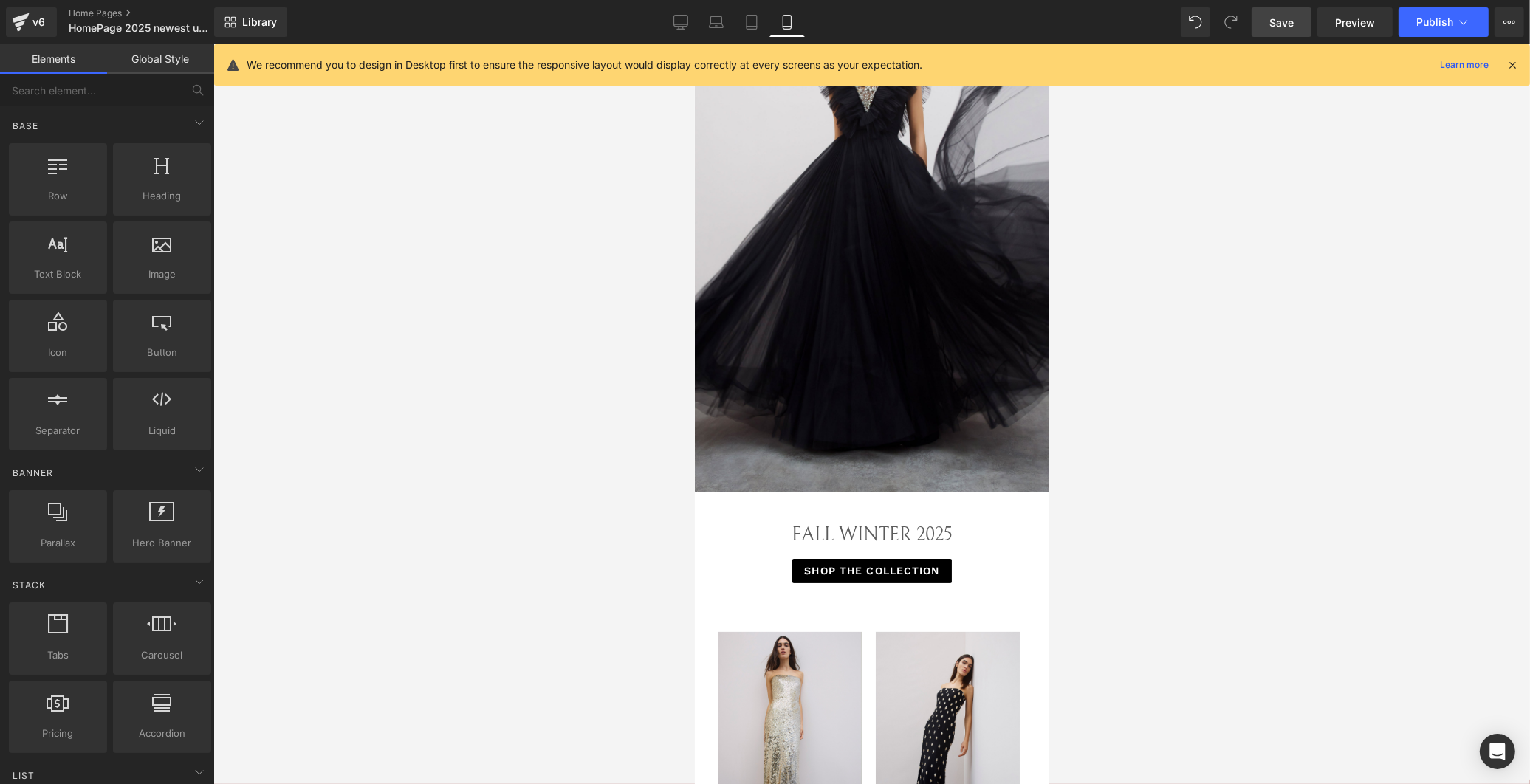
scroll to position [0, 0]
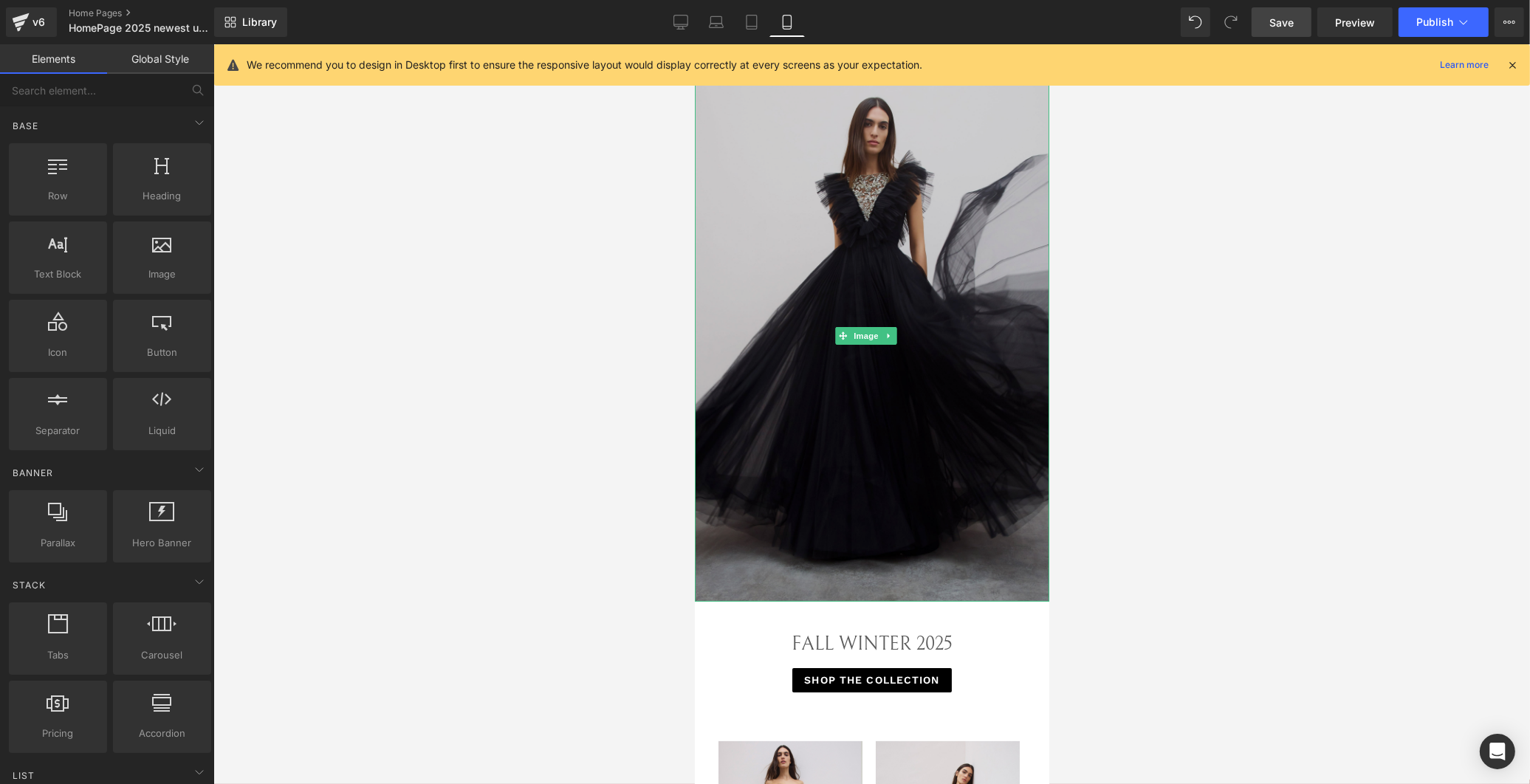
click at [860, 107] on img at bounding box center [871, 335] width 354 height 531
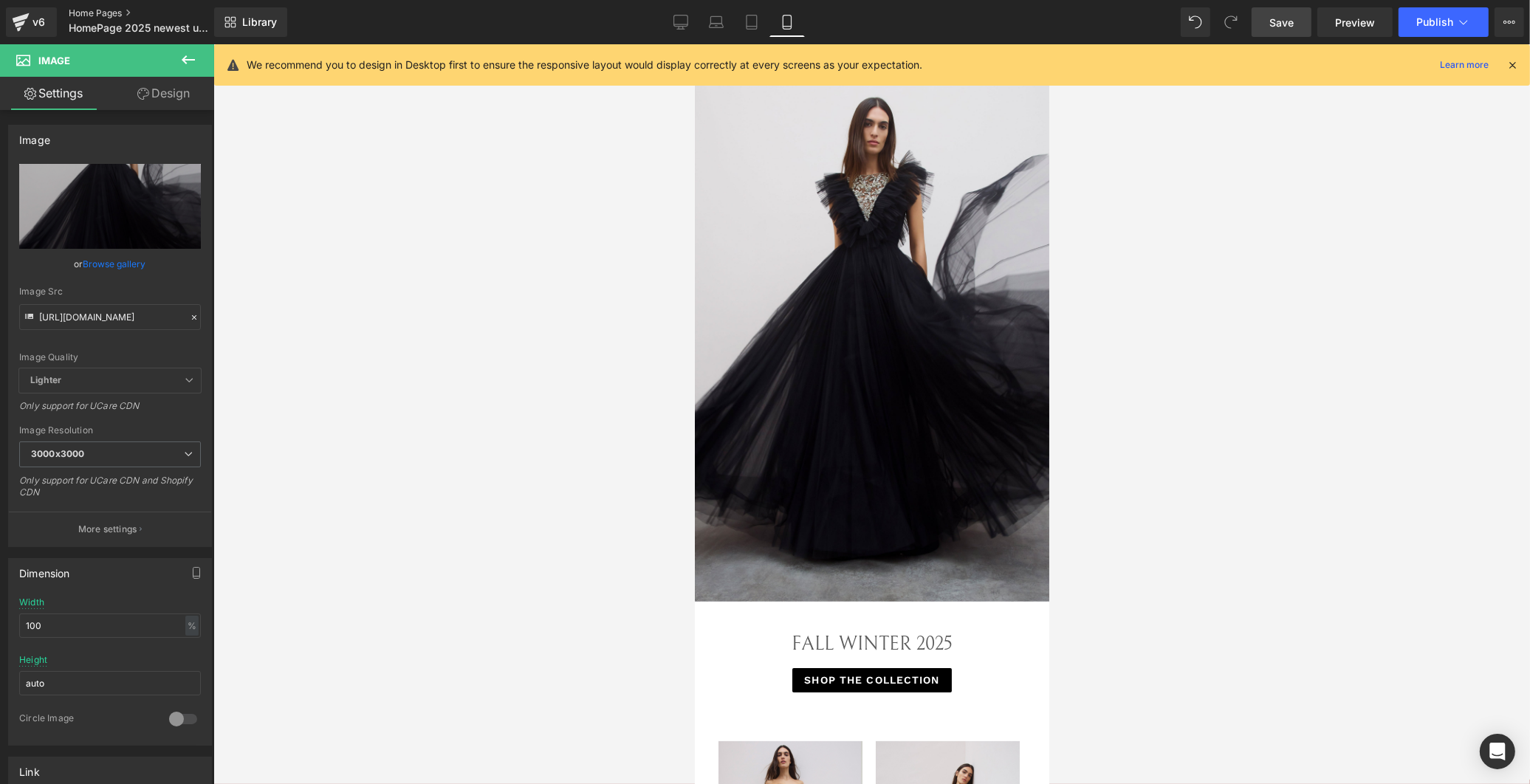
click at [110, 10] on link "Home Pages" at bounding box center [153, 13] width 170 height 12
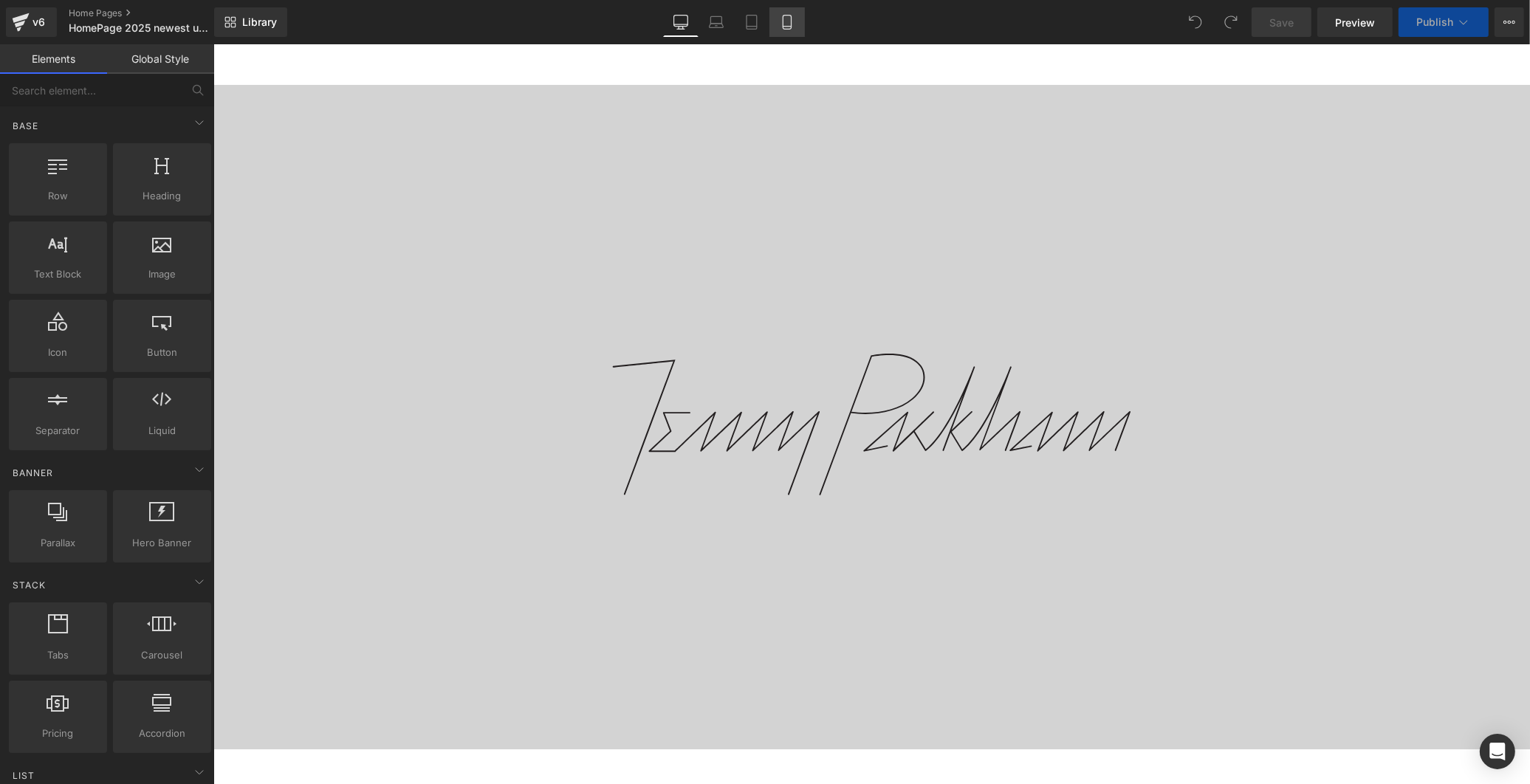
click at [779, 27] on icon at bounding box center [786, 22] width 15 height 15
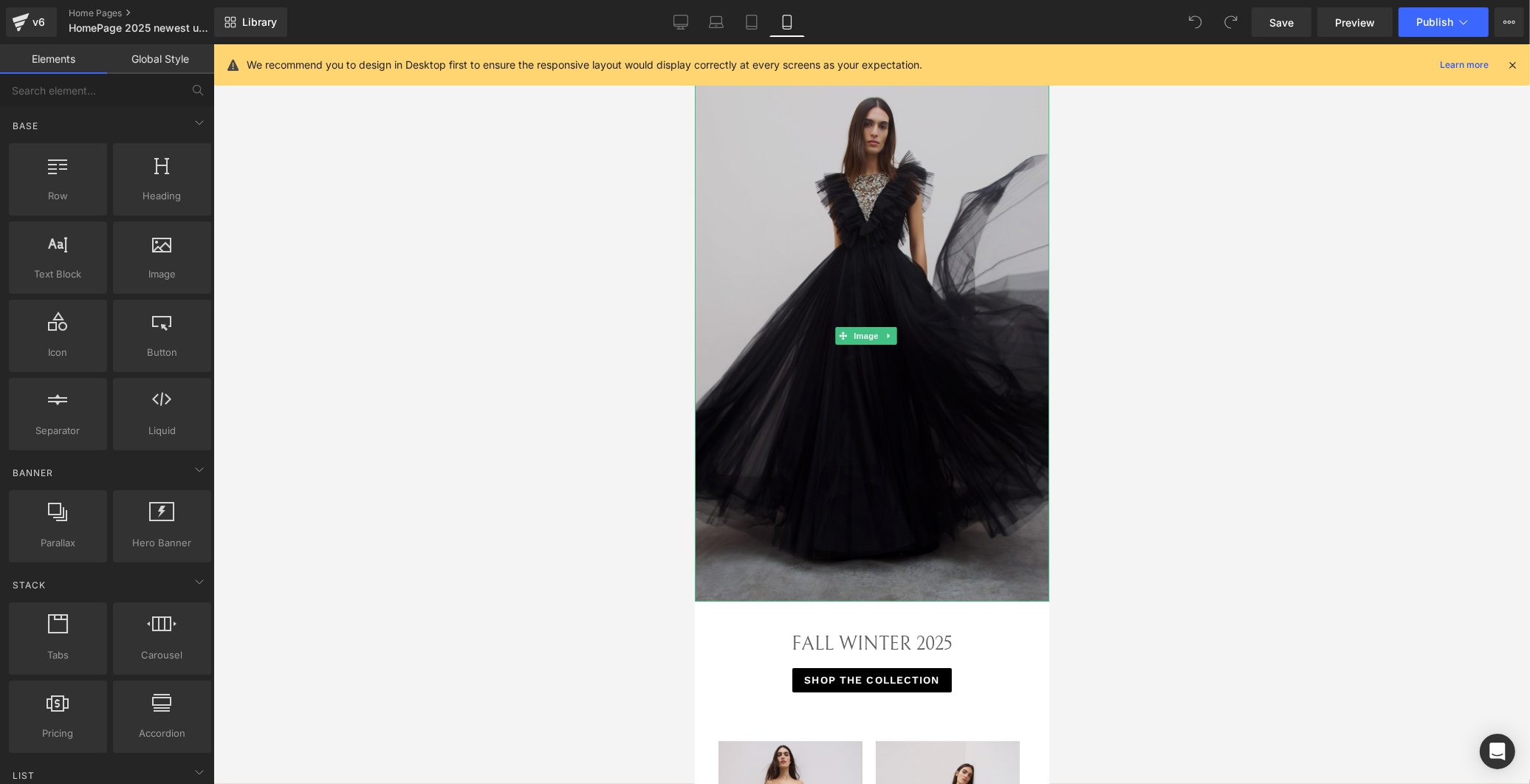
click at [918, 362] on img at bounding box center [871, 335] width 354 height 531
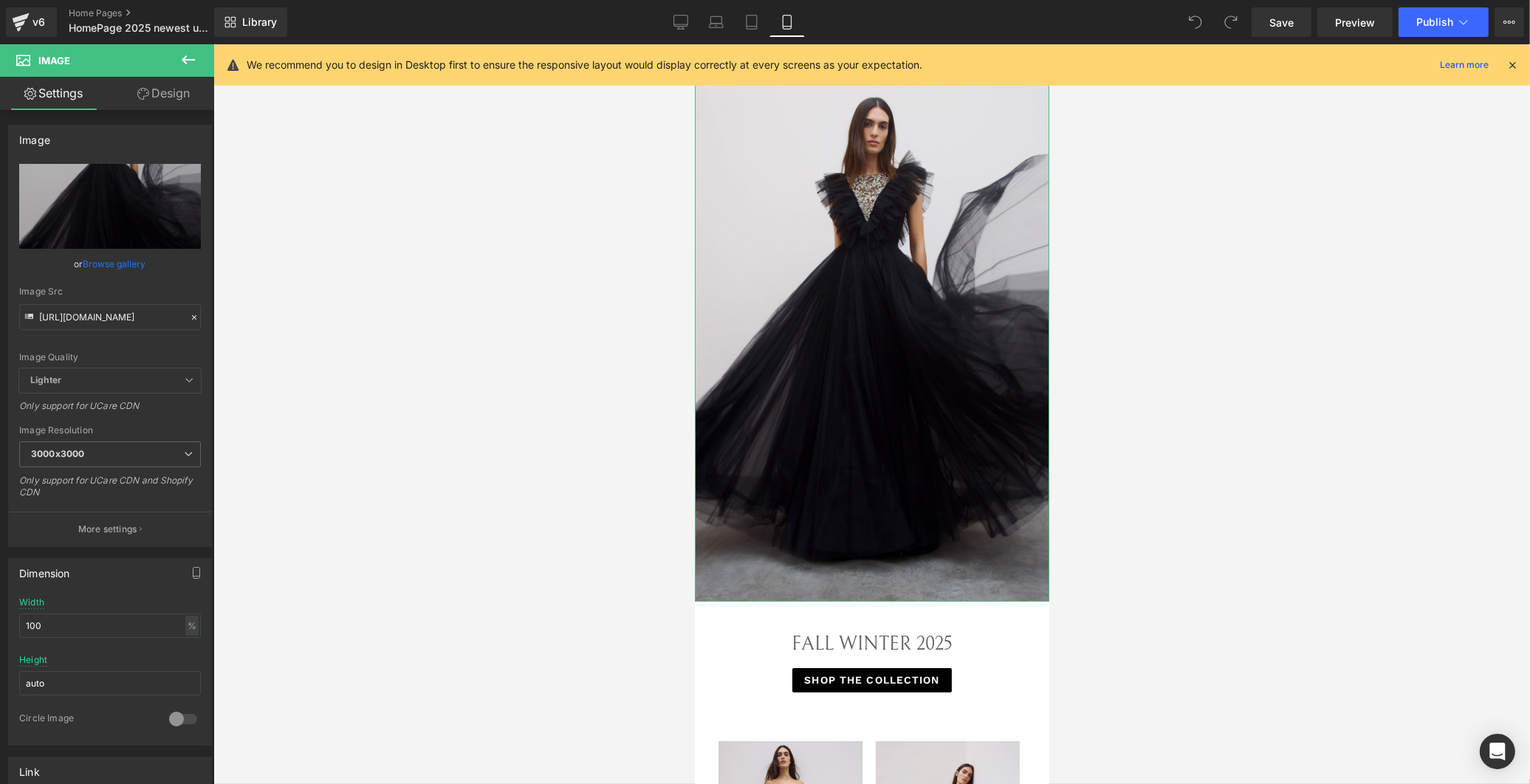
click at [143, 94] on icon at bounding box center [143, 94] width 12 height 12
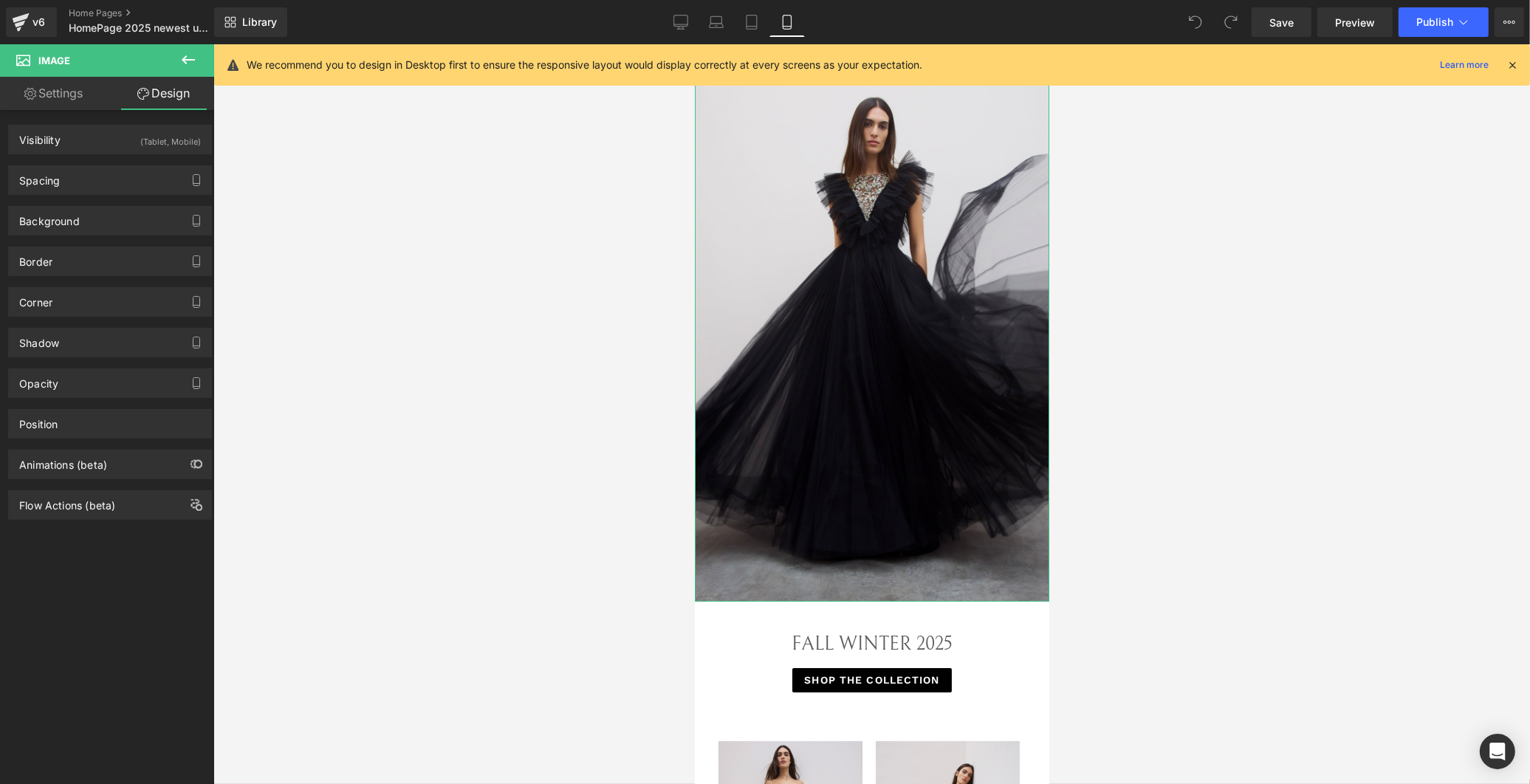
click at [65, 99] on link "Settings" at bounding box center [53, 94] width 107 height 33
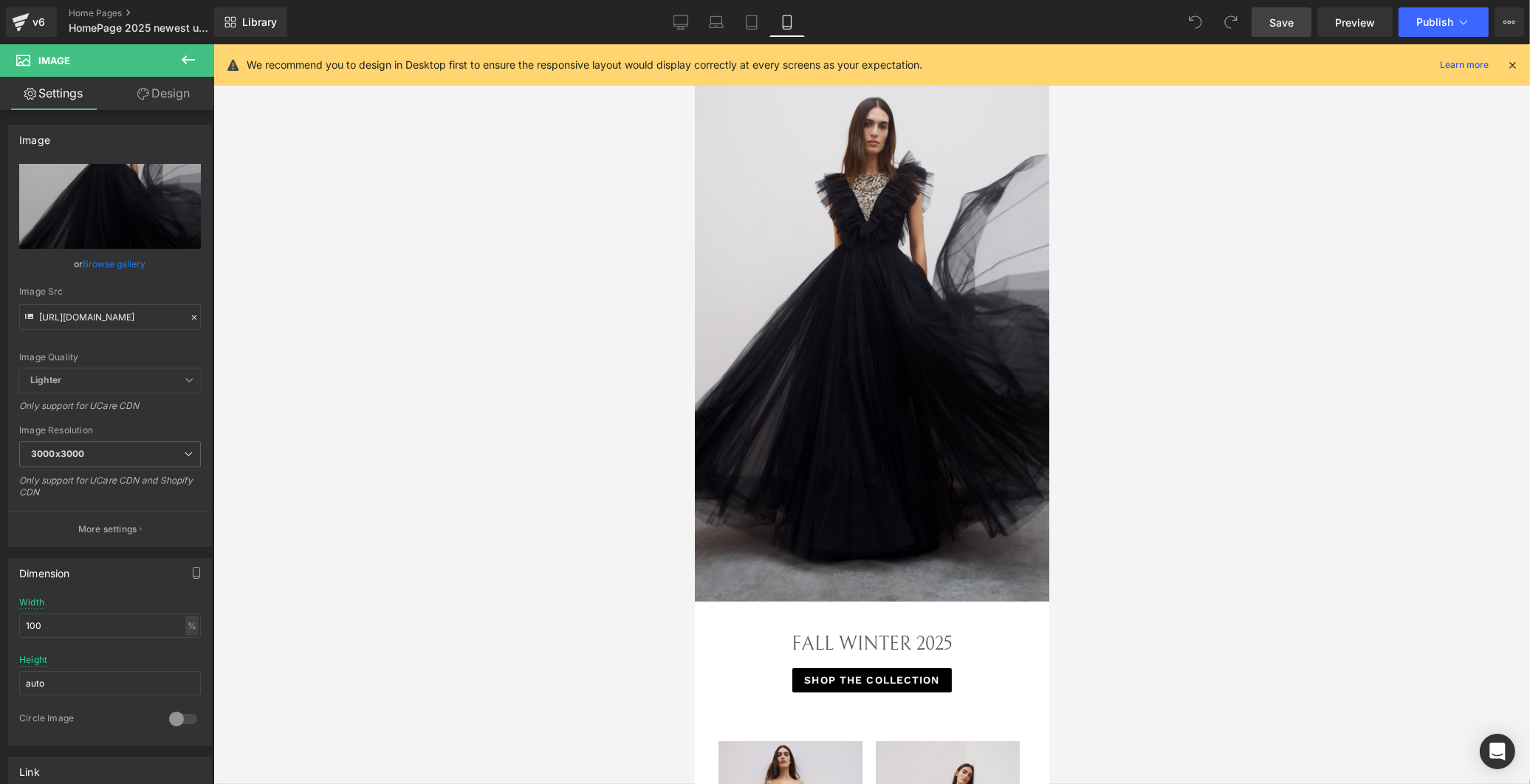
click at [1286, 23] on span "Save" at bounding box center [1281, 23] width 25 height 16
click at [1362, 10] on link "Preview" at bounding box center [1354, 21] width 75 height 29
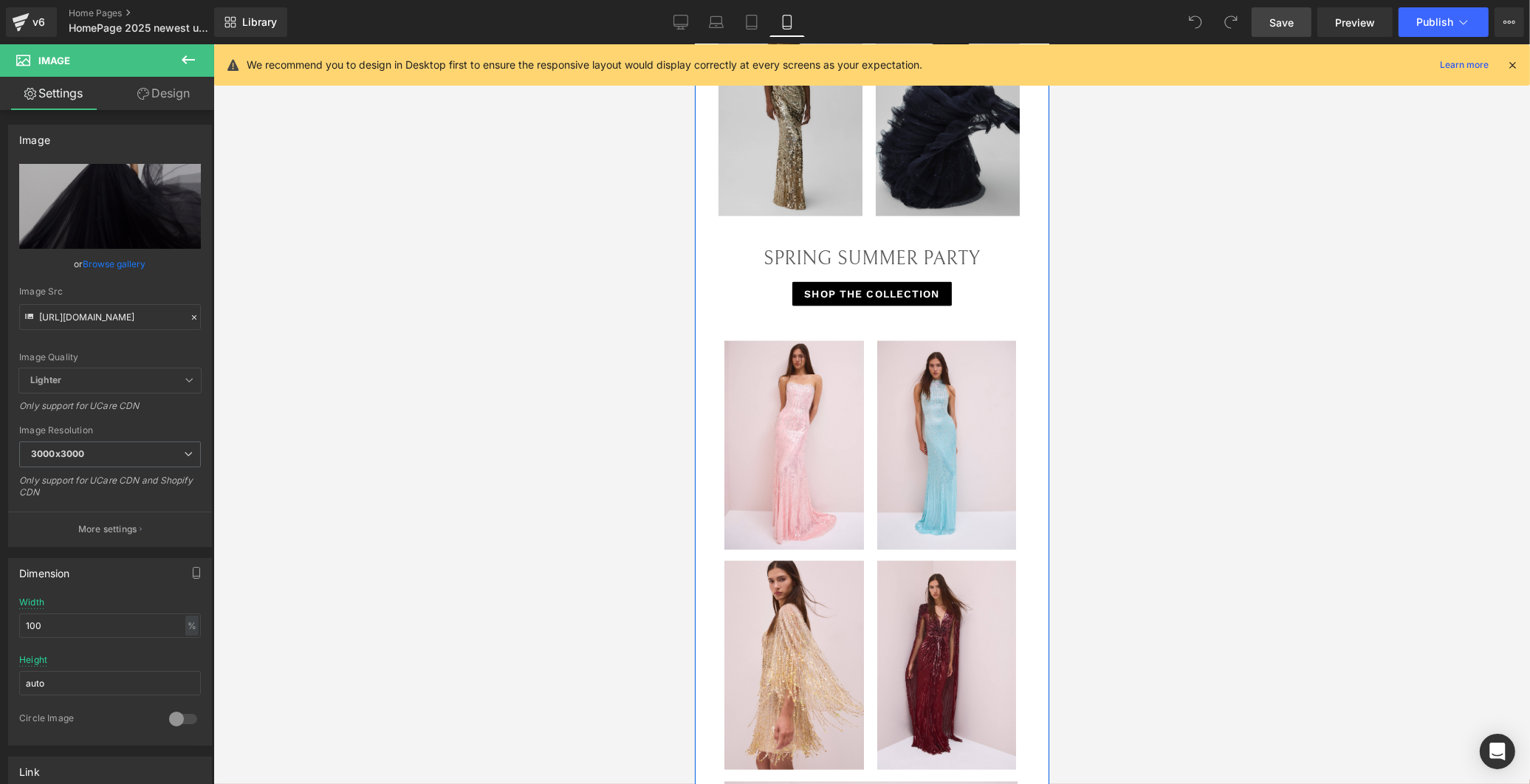
scroll to position [2460, 0]
click at [1297, 23] on link "Save" at bounding box center [1281, 21] width 60 height 29
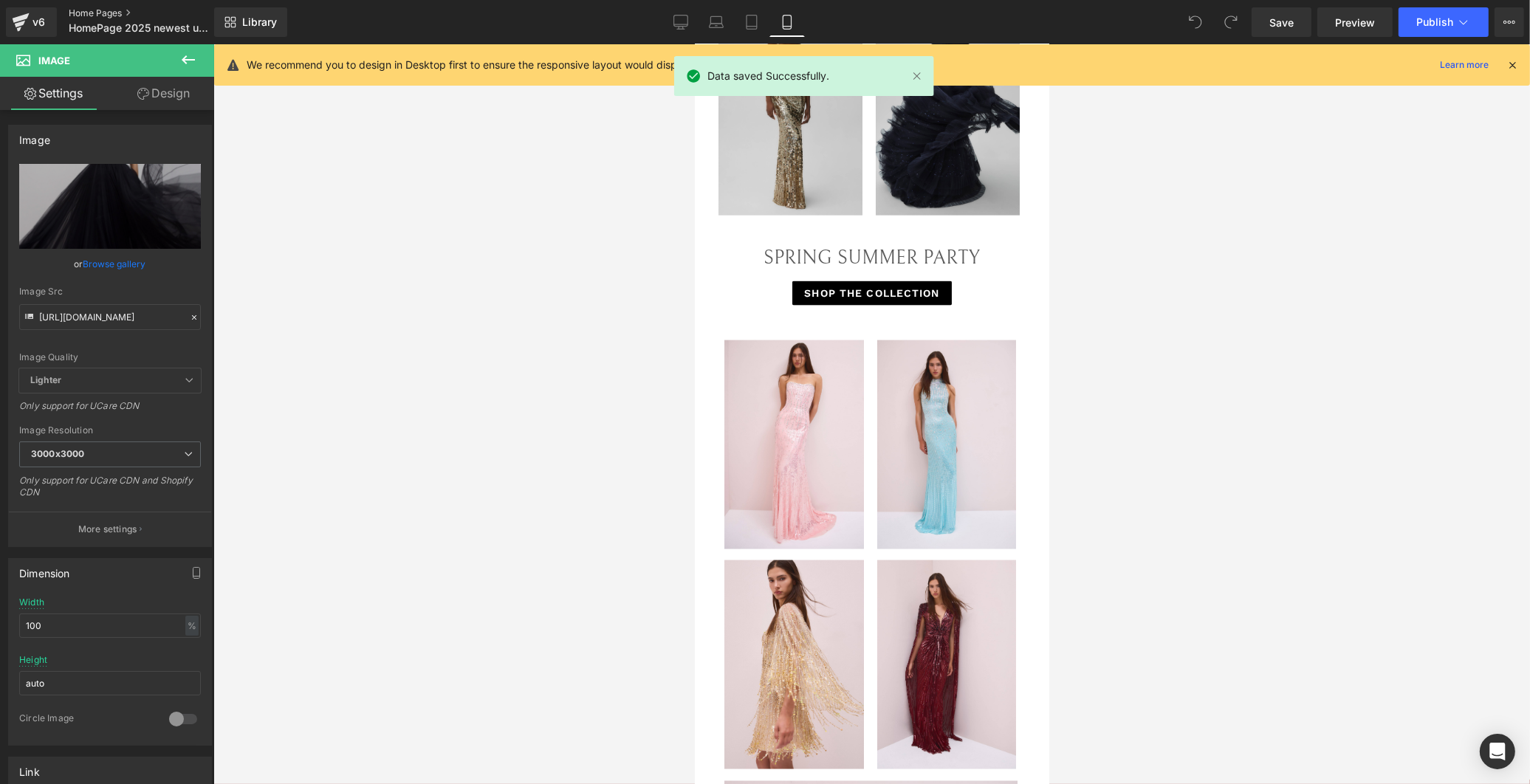
click at [91, 10] on link "Home Pages" at bounding box center [153, 13] width 170 height 12
